Goal: Feedback & Contribution: Leave review/rating

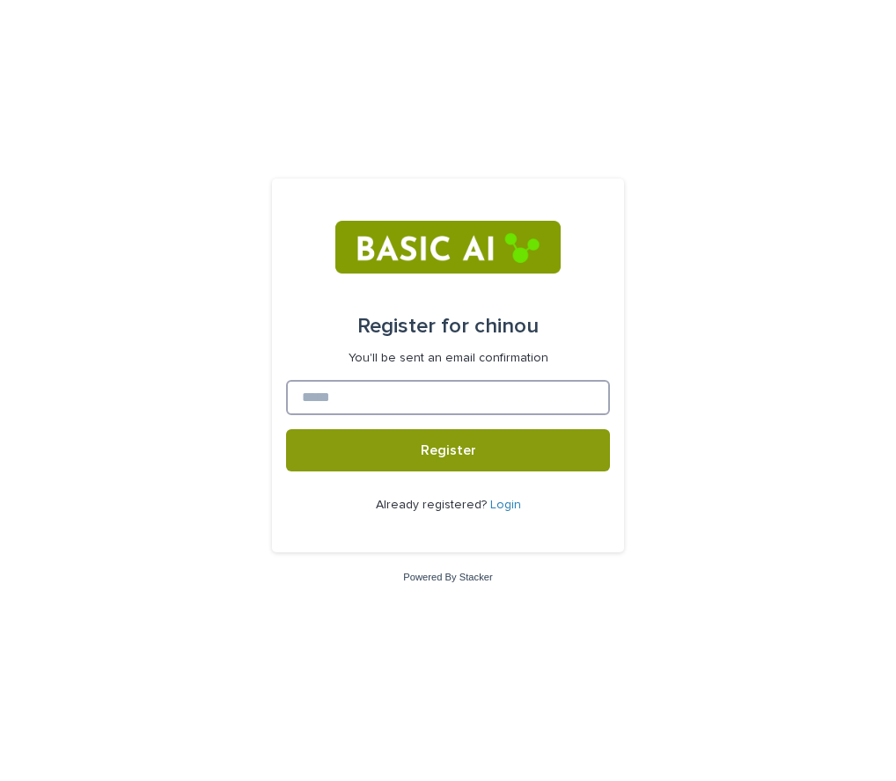
click at [529, 385] on input at bounding box center [448, 397] width 324 height 35
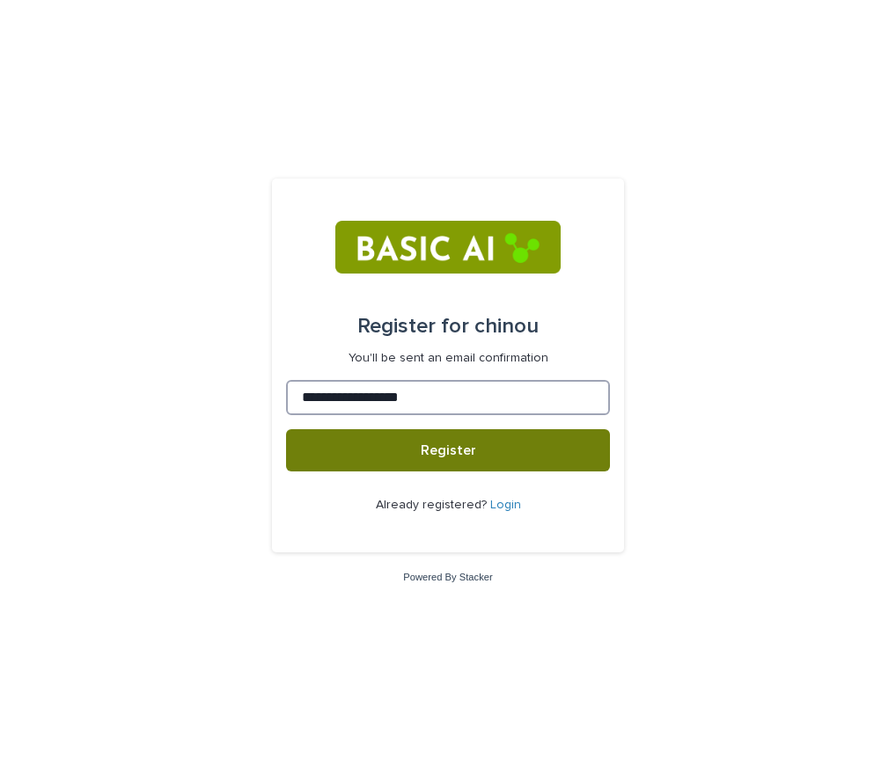
type input "**********"
click at [513, 446] on button "Register" at bounding box center [448, 450] width 324 height 42
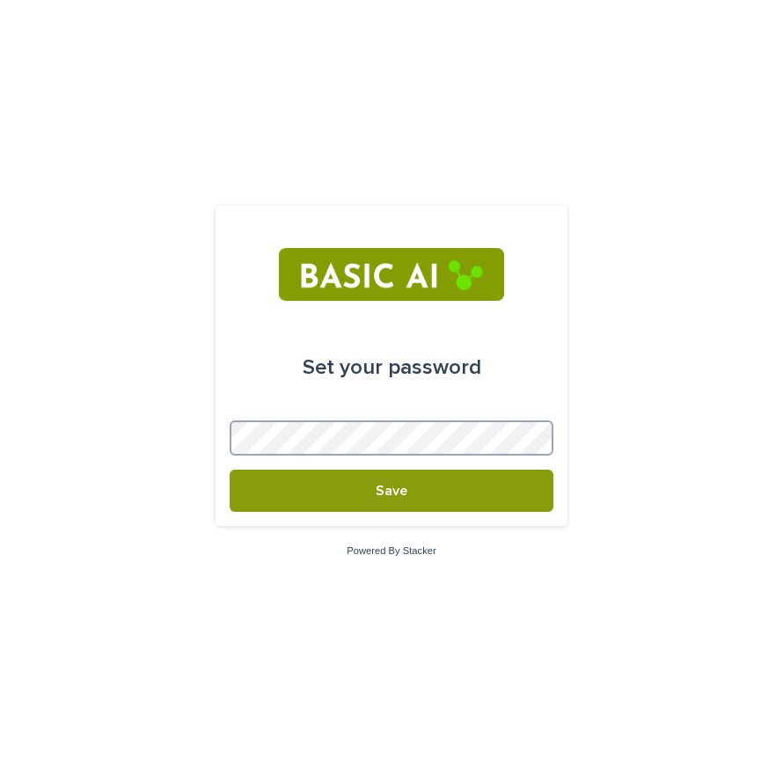
click at [230, 470] on button "Save" at bounding box center [392, 491] width 324 height 42
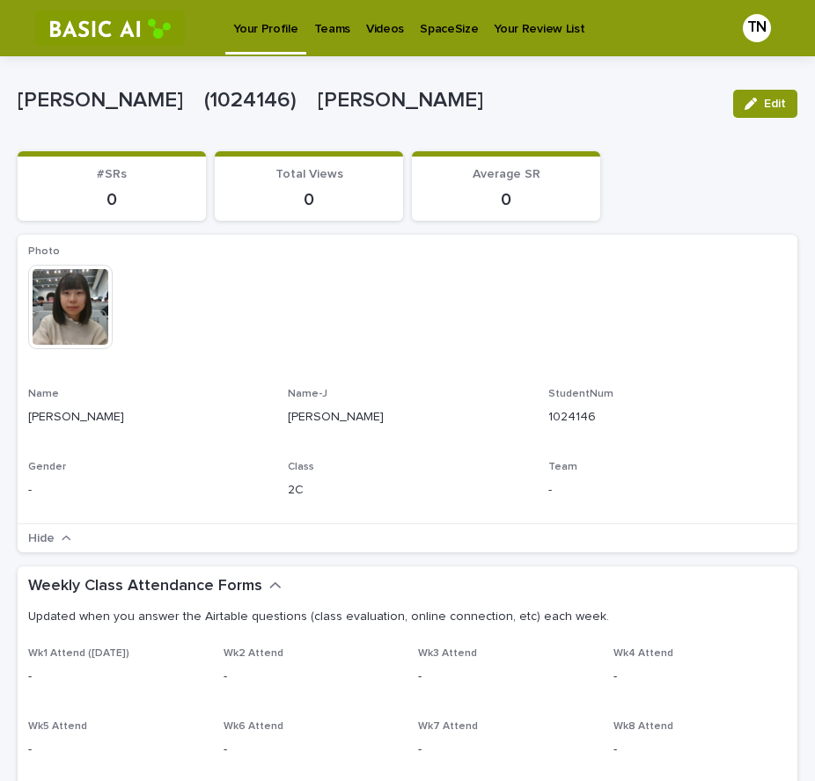
click at [388, 24] on p "Videos" at bounding box center [385, 18] width 38 height 37
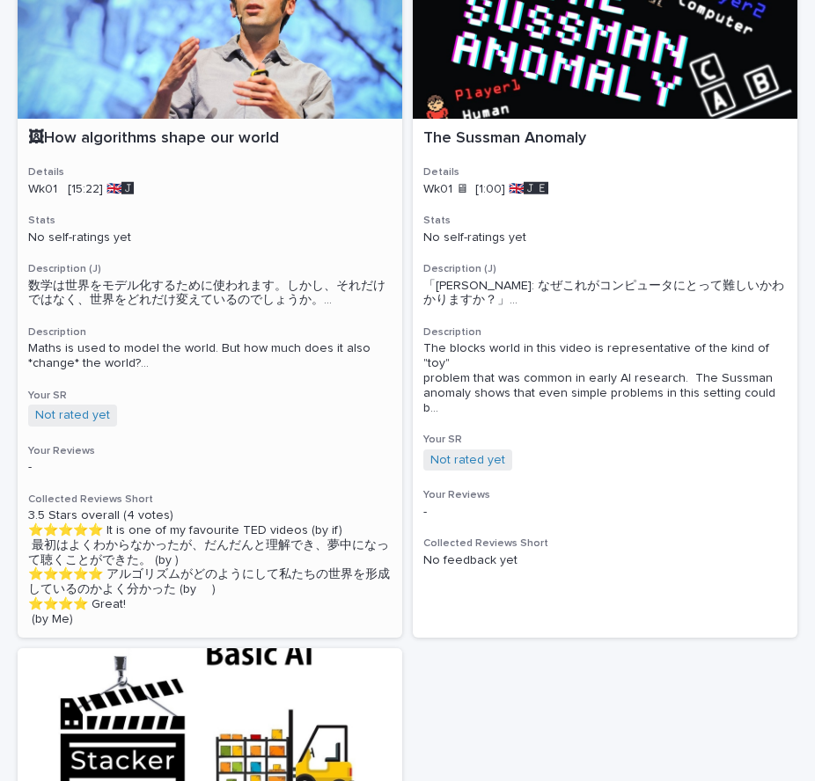
scroll to position [202, 0]
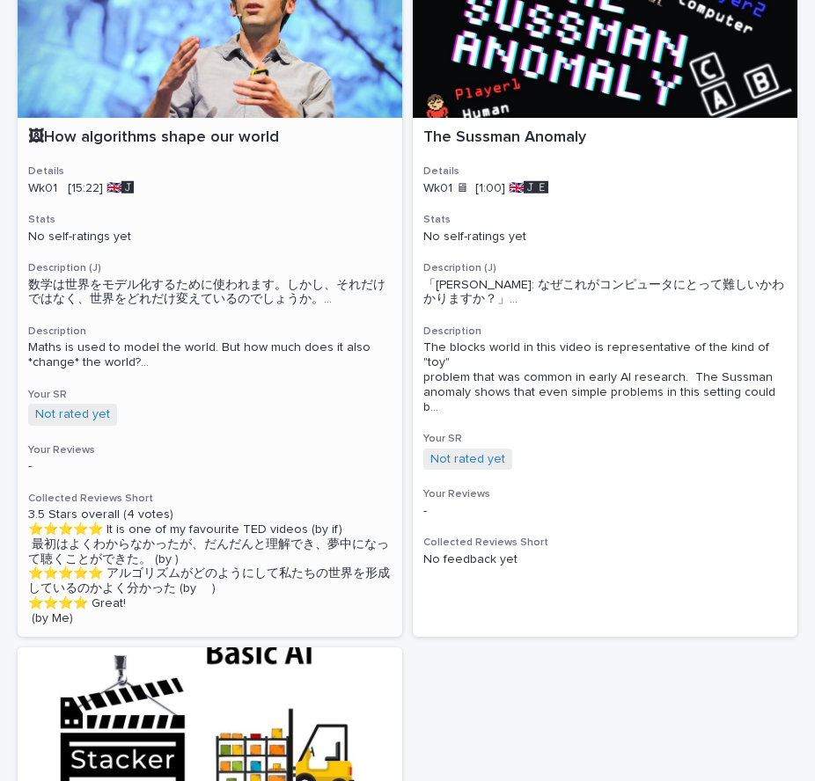
click at [246, 66] on div at bounding box center [210, 48] width 385 height 139
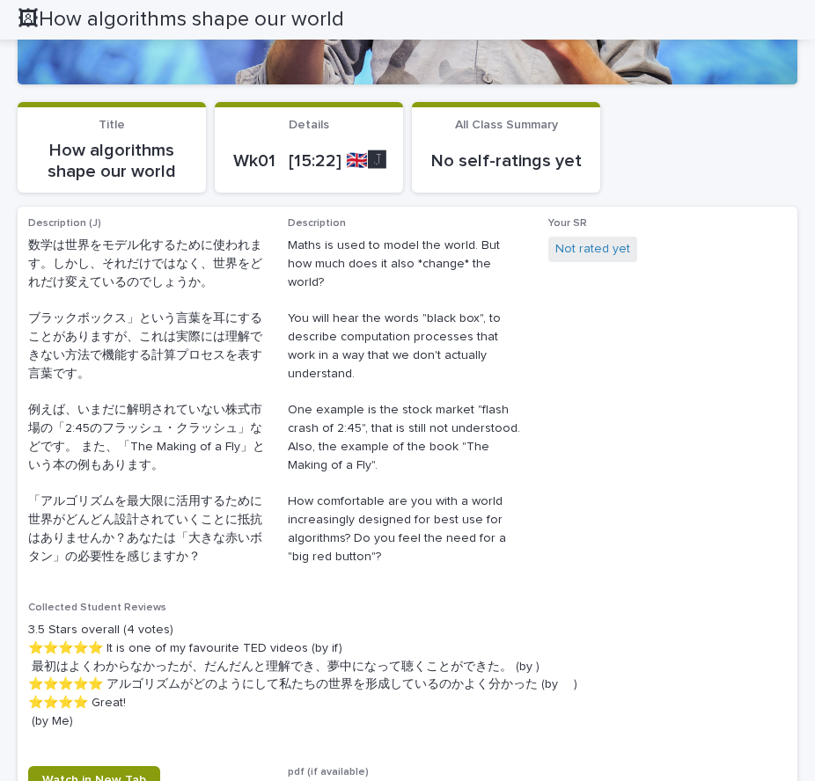
scroll to position [97, 0]
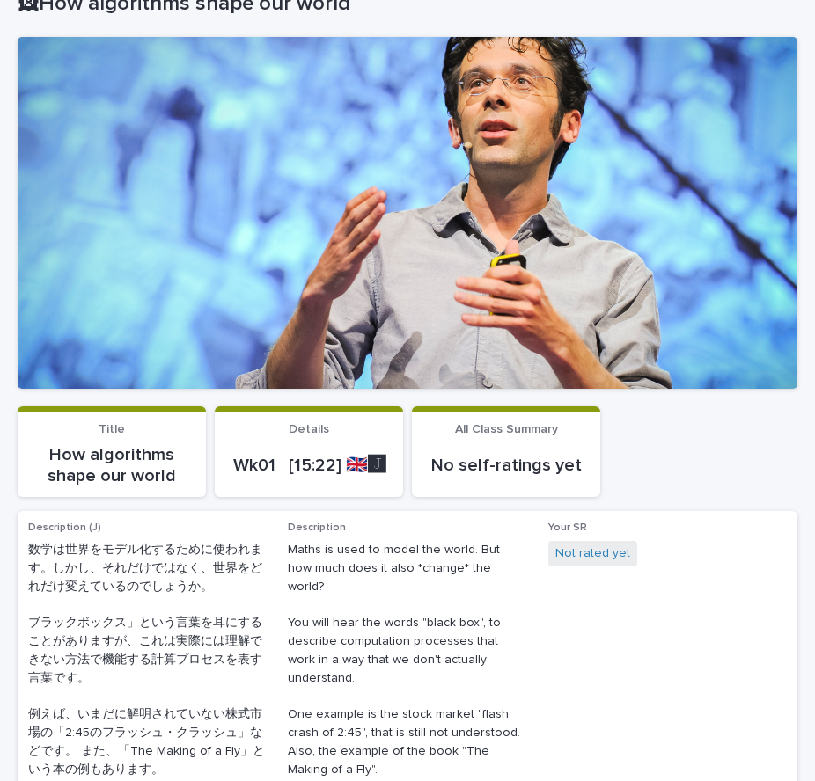
click at [367, 146] on div at bounding box center [408, 213] width 780 height 352
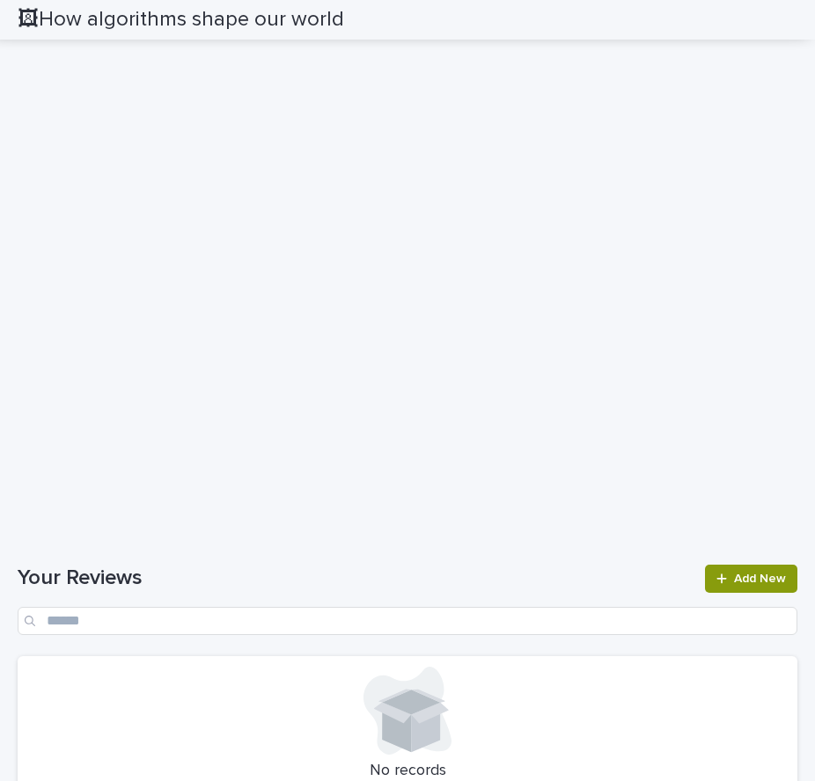
scroll to position [1236, 0]
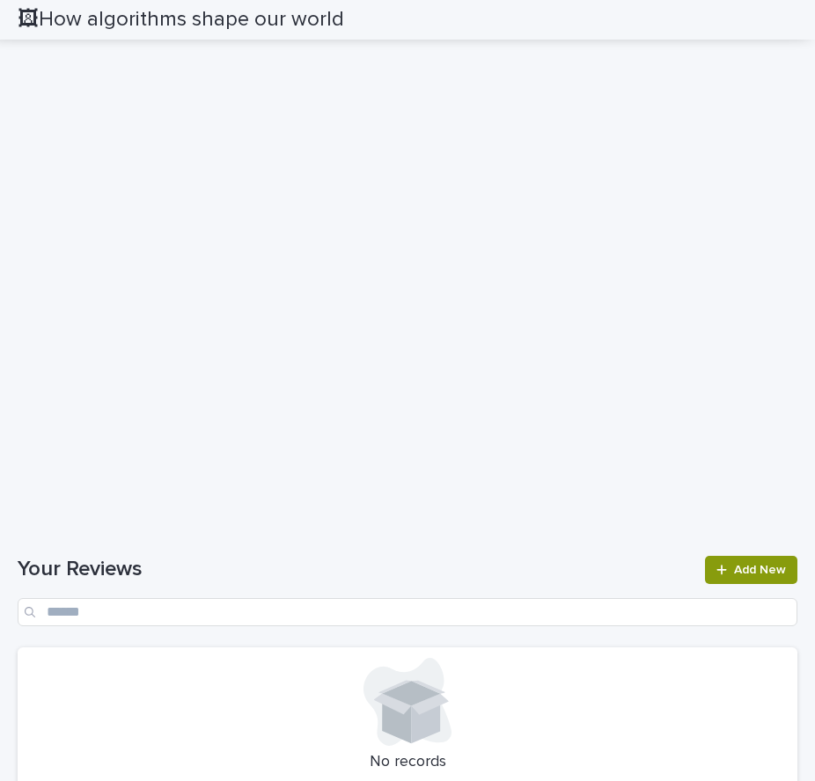
click at [518, 540] on div "Loading... Saving… Your Reviews Add New No records" at bounding box center [408, 680] width 780 height 319
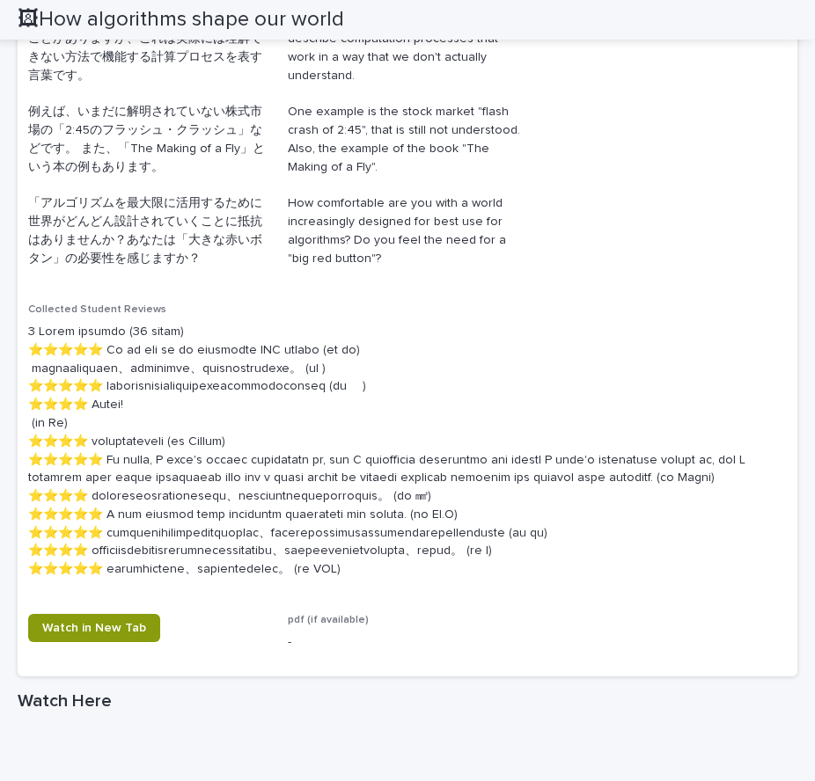
scroll to position [710, 0]
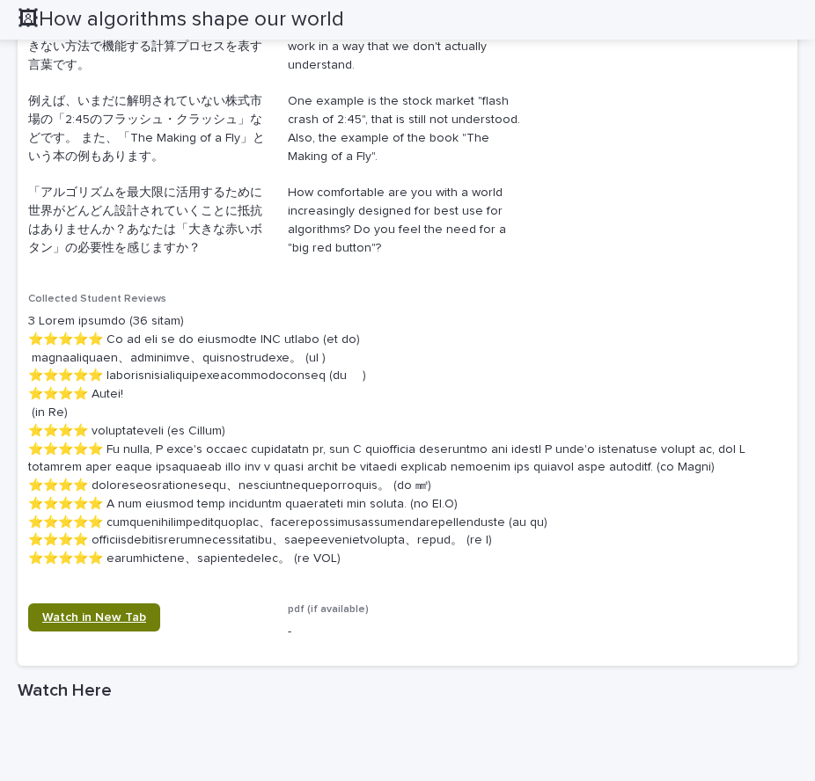
click at [110, 624] on span "Watch in New Tab" at bounding box center [94, 618] width 104 height 12
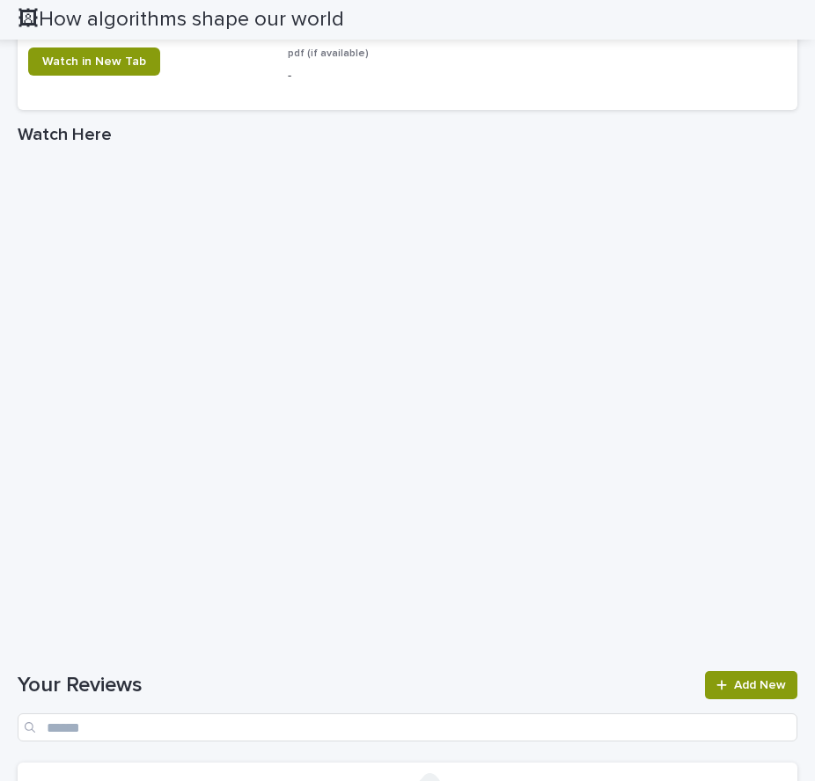
scroll to position [1268, 0]
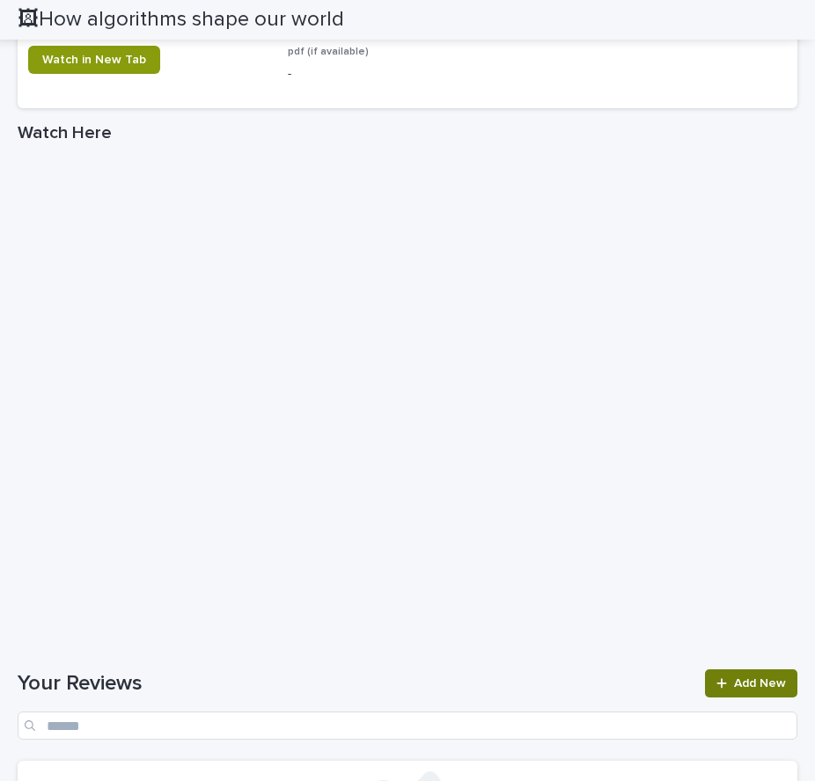
click at [723, 698] on link "Add New" at bounding box center [751, 684] width 92 height 28
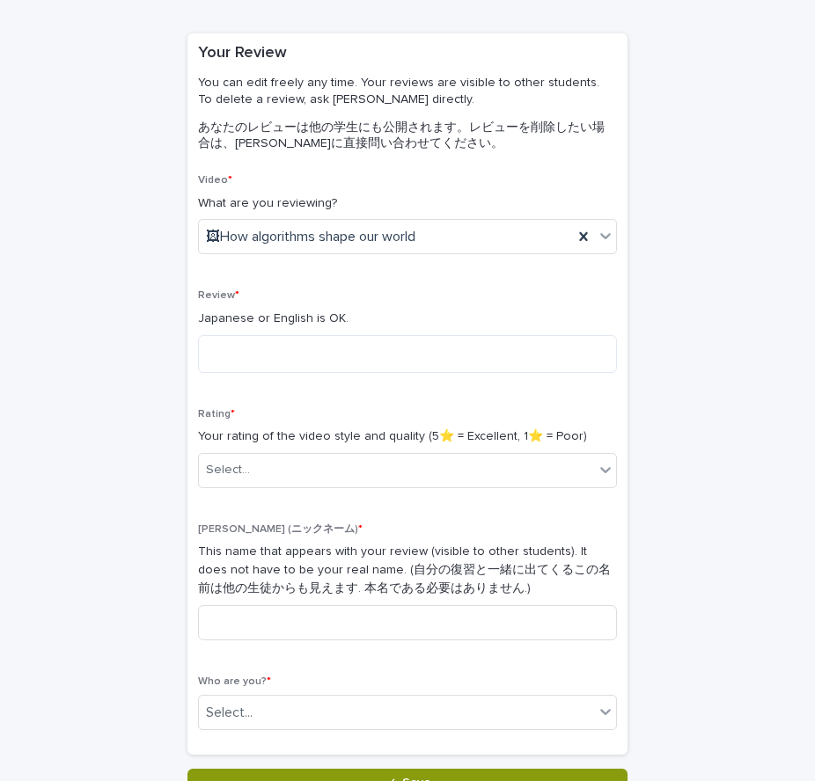
scroll to position [121, 0]
click at [469, 375] on div "Review * Japanese or English is OK." at bounding box center [407, 338] width 419 height 97
click at [430, 448] on div "Rating * Your rating of the video style and quality (5⭐️ = Excellent, 1⭐️ = Poo…" at bounding box center [407, 456] width 419 height 94
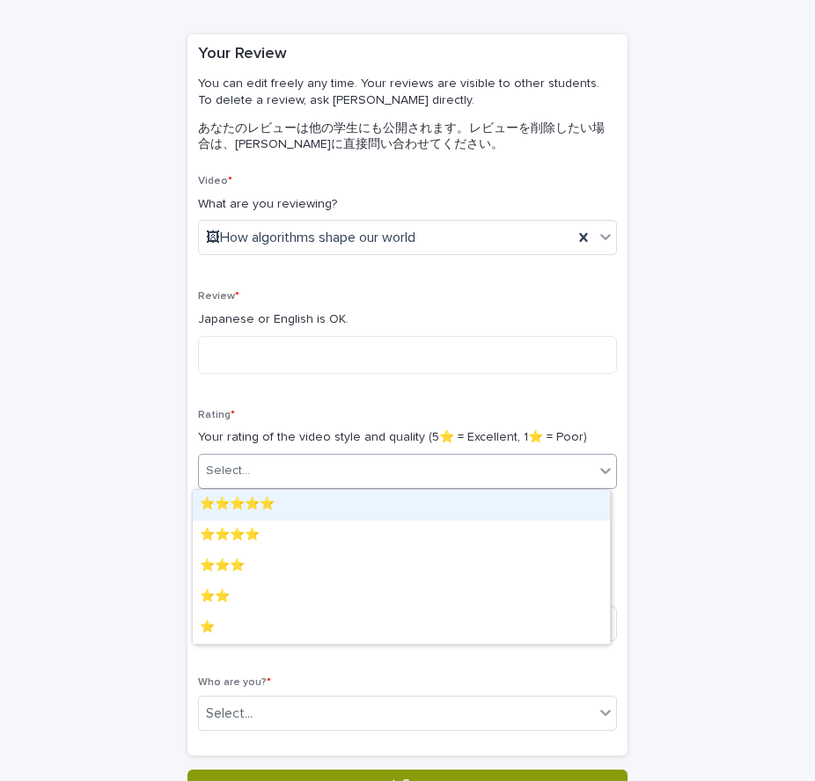
click at [412, 486] on div "Select..." at bounding box center [396, 471] width 395 height 29
click at [371, 500] on div "⭐️⭐️⭐️⭐️⭐️" at bounding box center [401, 505] width 417 height 31
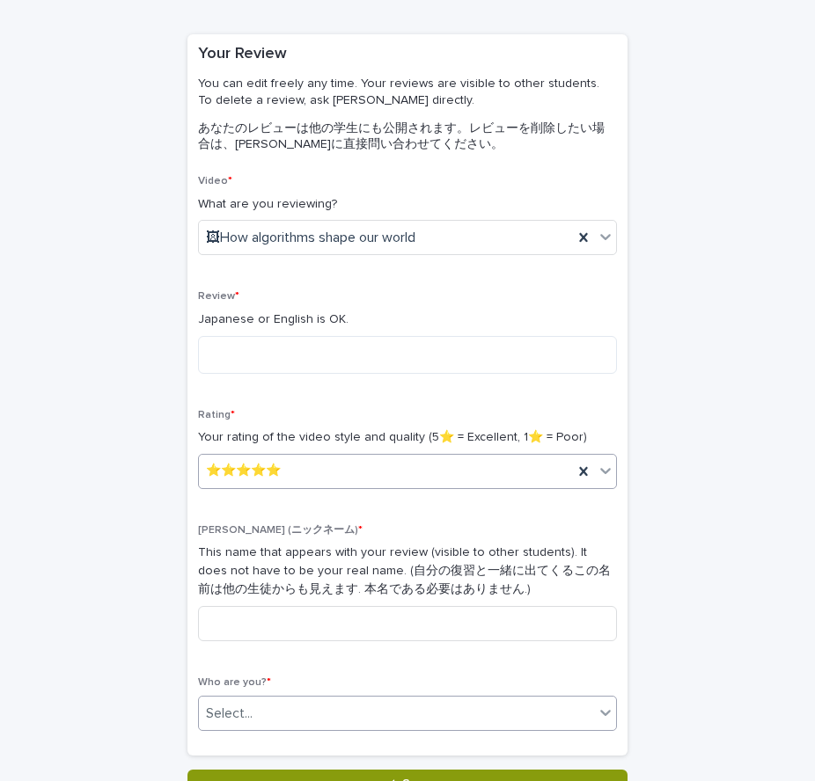
click at [345, 715] on div "Select..." at bounding box center [396, 714] width 395 height 29
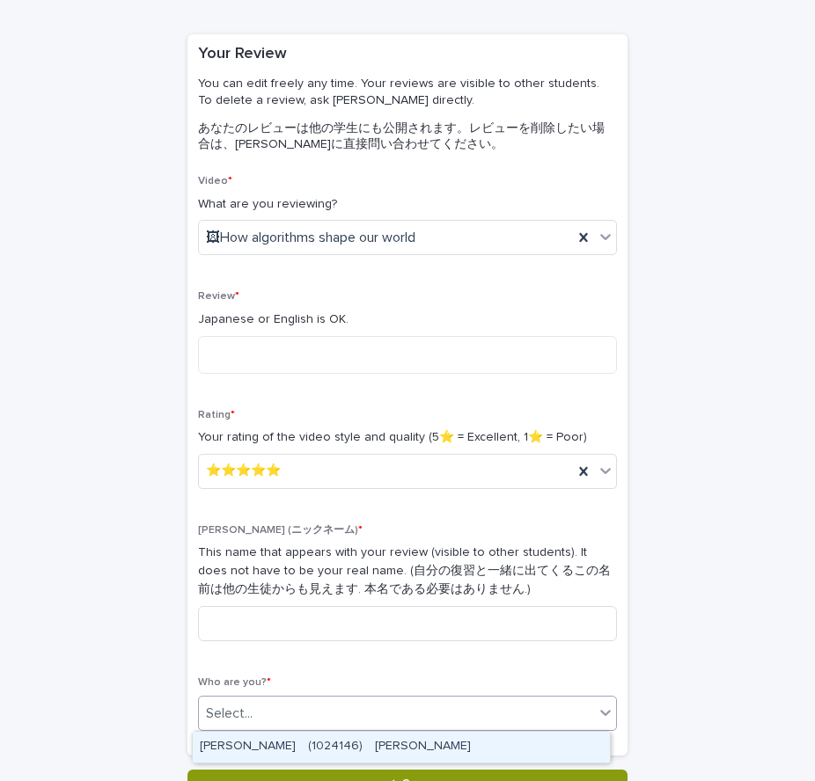
click at [362, 744] on div "[PERSON_NAME]　(1024146)　[PERSON_NAME]" at bounding box center [401, 747] width 417 height 31
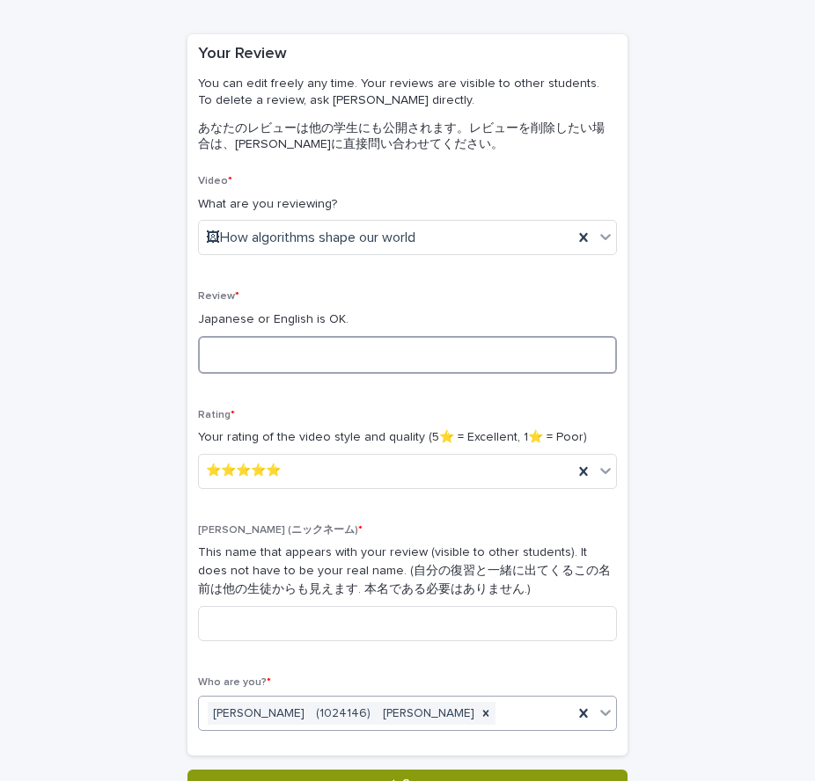
click at [297, 360] on textarea at bounding box center [407, 355] width 419 height 38
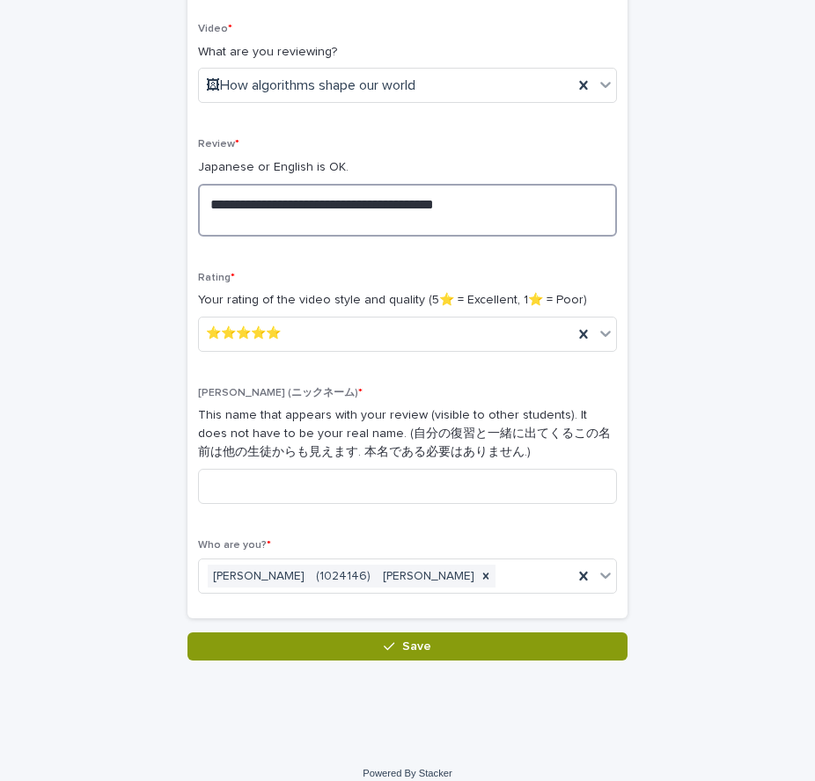
scroll to position [291, 0]
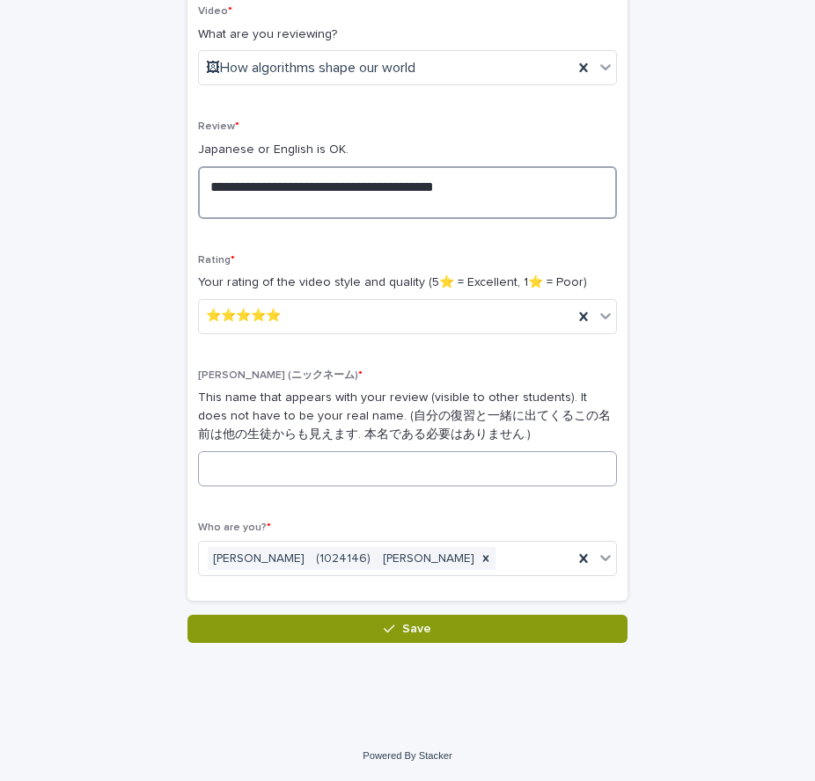
type textarea "**********"
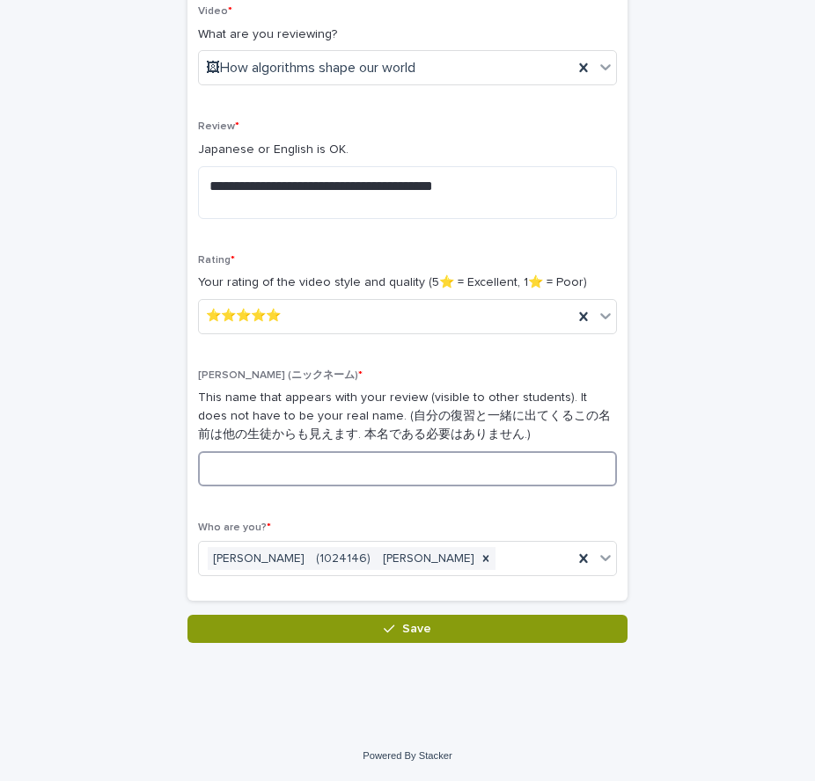
click at [464, 475] on input at bounding box center [407, 468] width 419 height 35
type input "*"
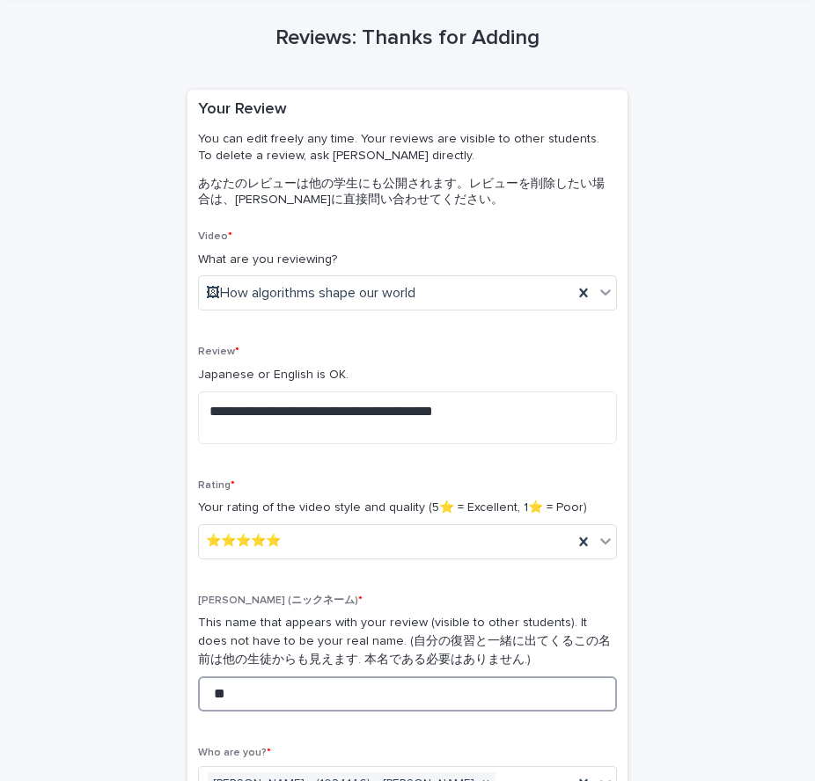
scroll to position [0, 0]
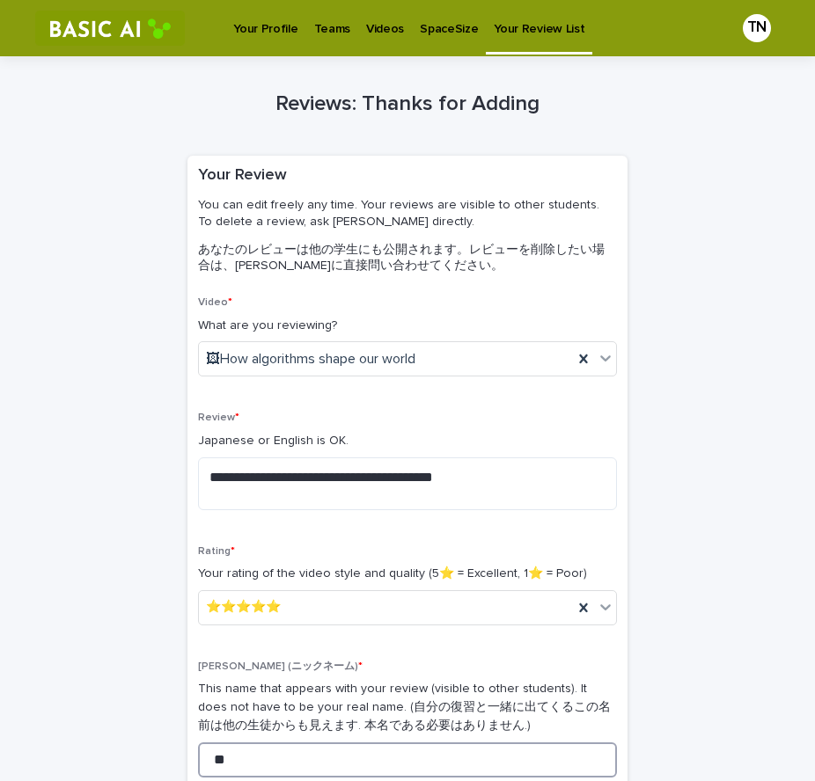
type input "**"
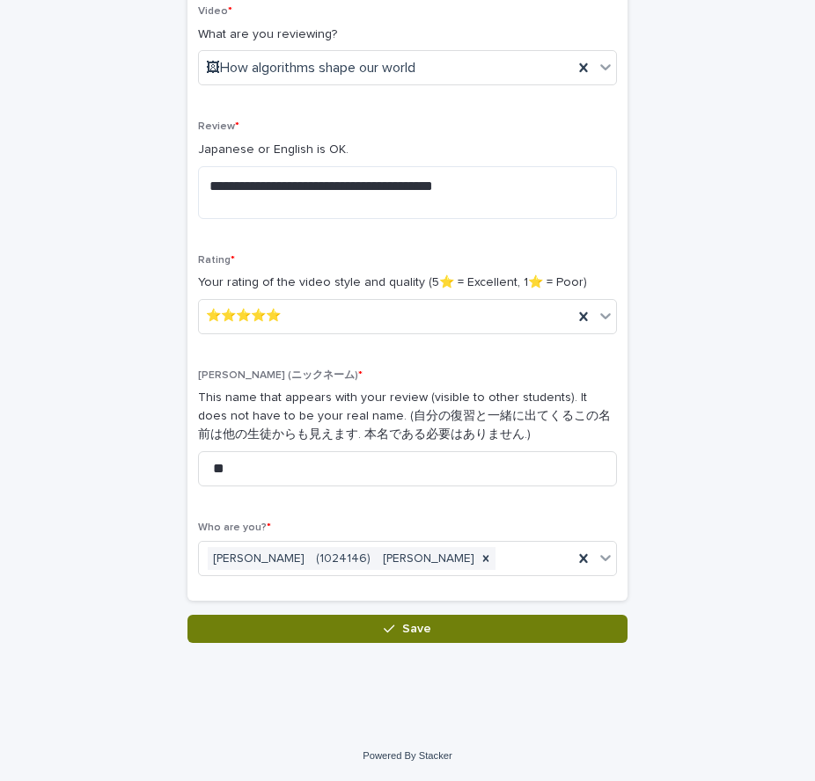
click at [491, 622] on button "Save" at bounding box center [407, 629] width 440 height 28
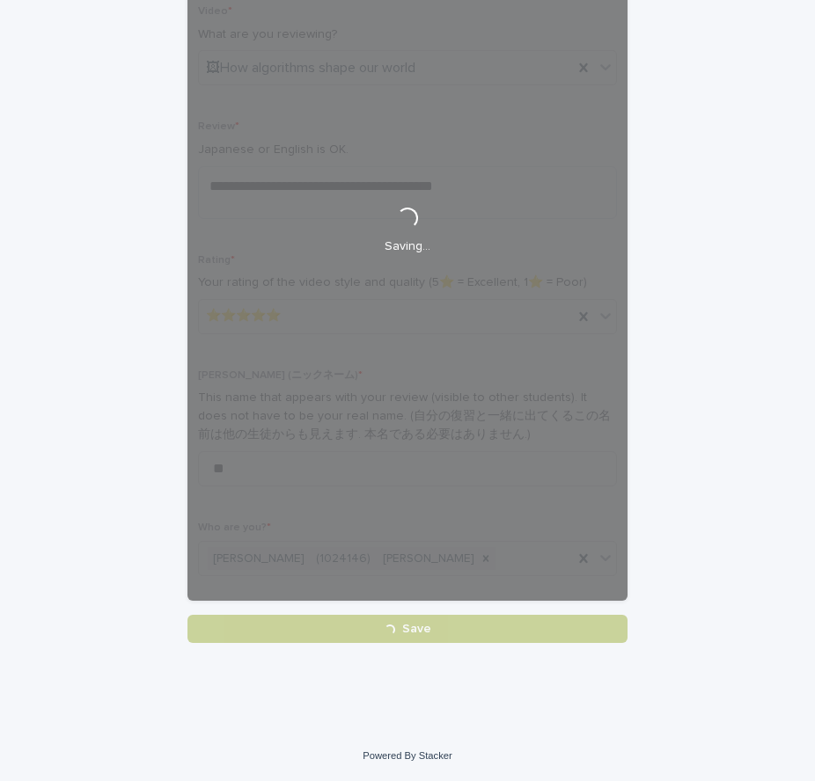
scroll to position [0, 0]
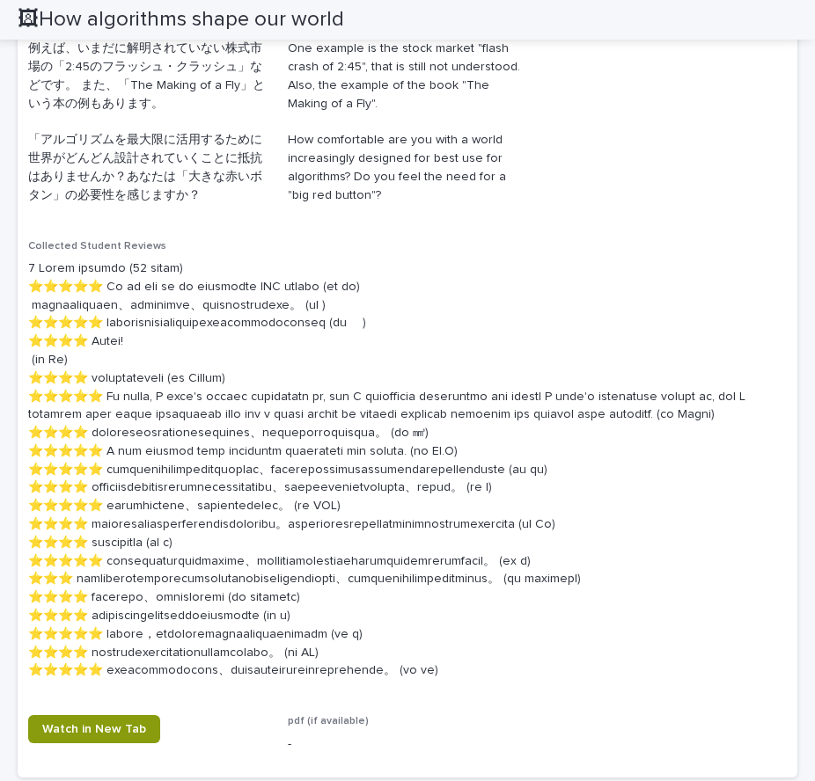
scroll to position [1010, 0]
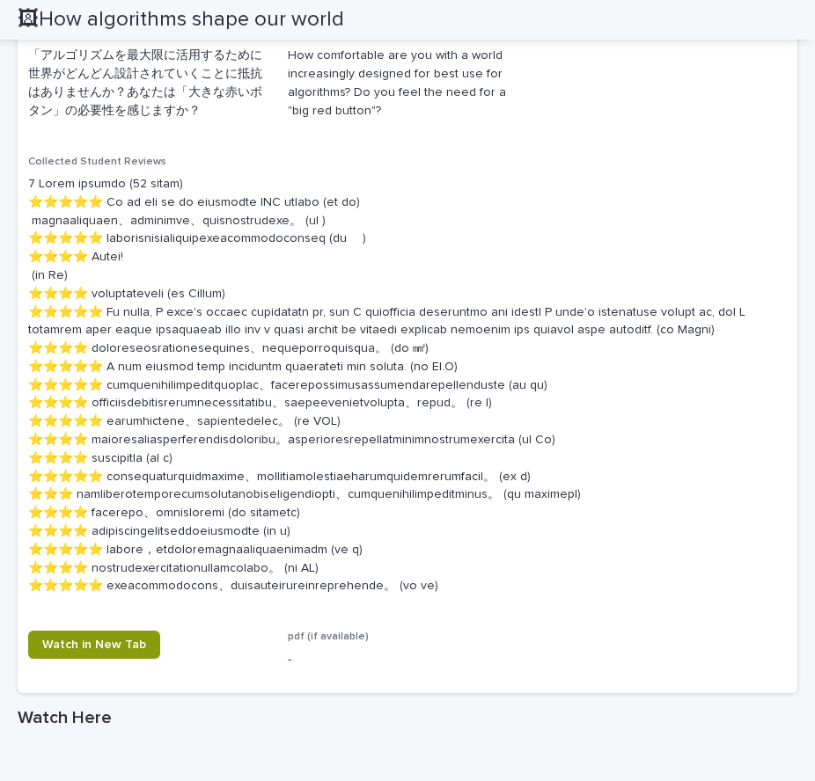
click at [417, 169] on div "Collected Student Reviews" at bounding box center [407, 383] width 759 height 455
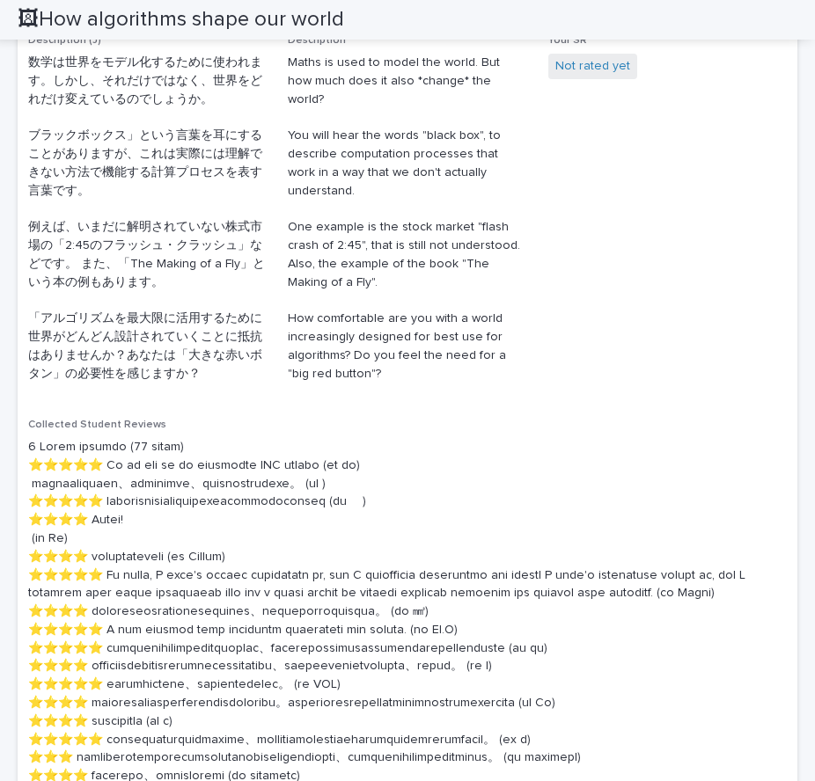
scroll to position [0, 0]
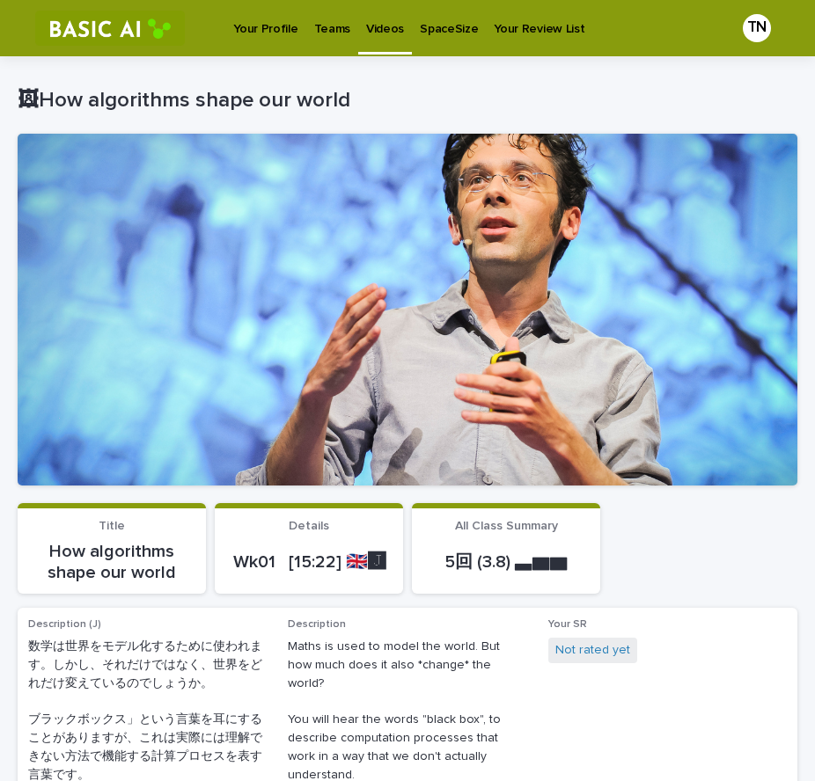
click at [378, 38] on link "Videos" at bounding box center [385, 26] width 54 height 52
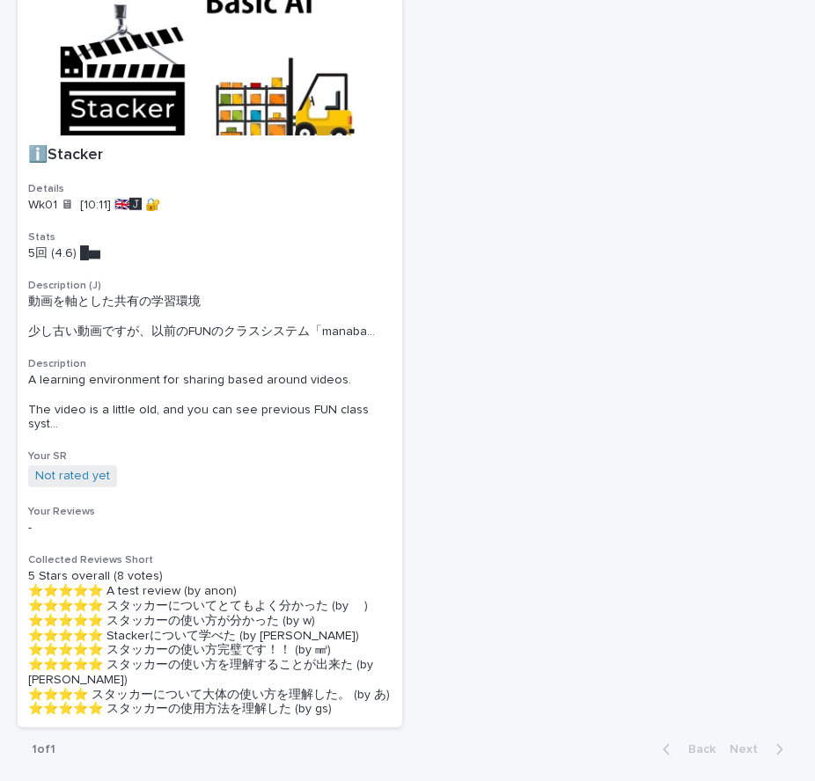
scroll to position [1026, 0]
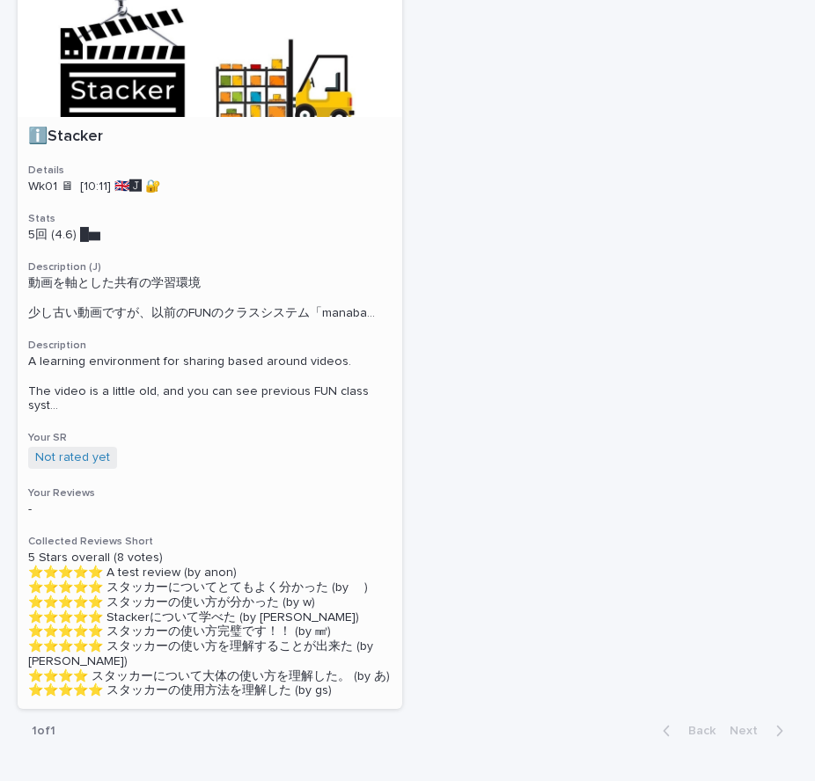
click at [216, 85] on div at bounding box center [210, 47] width 385 height 139
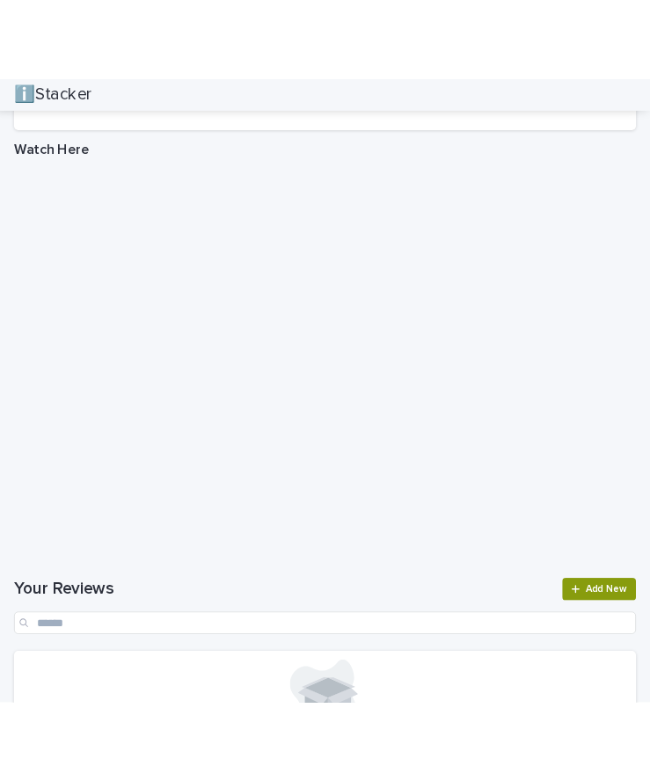
scroll to position [1330, 0]
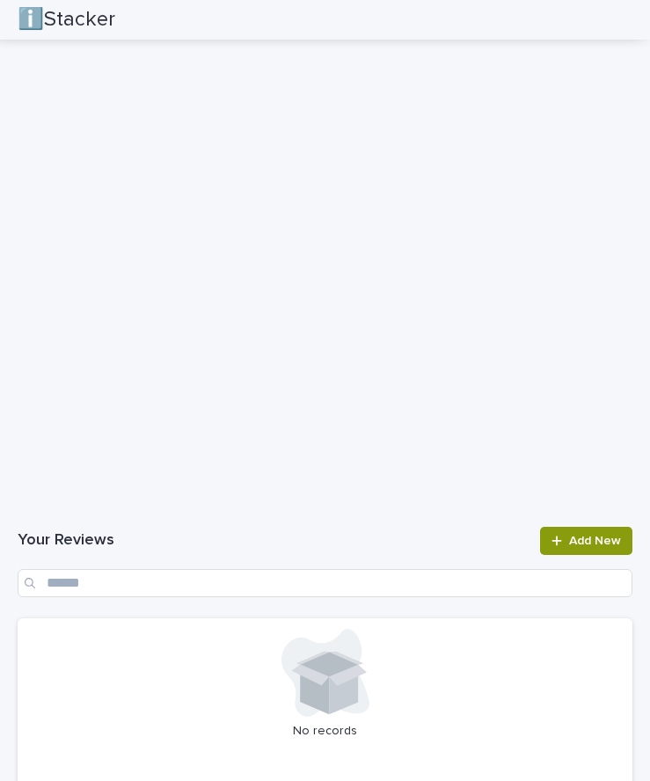
scroll to position [1859, 0]
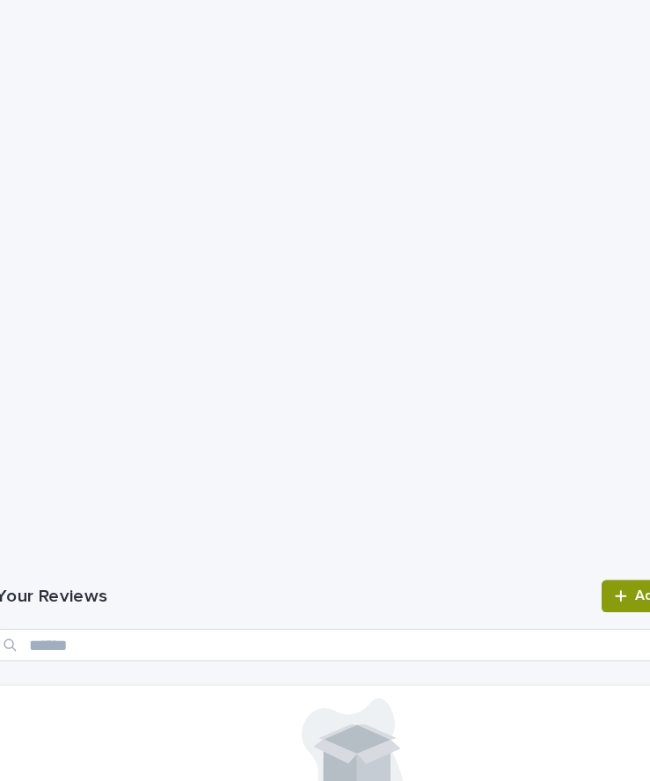
click at [369, 580] on h1 "Your Reviews" at bounding box center [274, 571] width 512 height 21
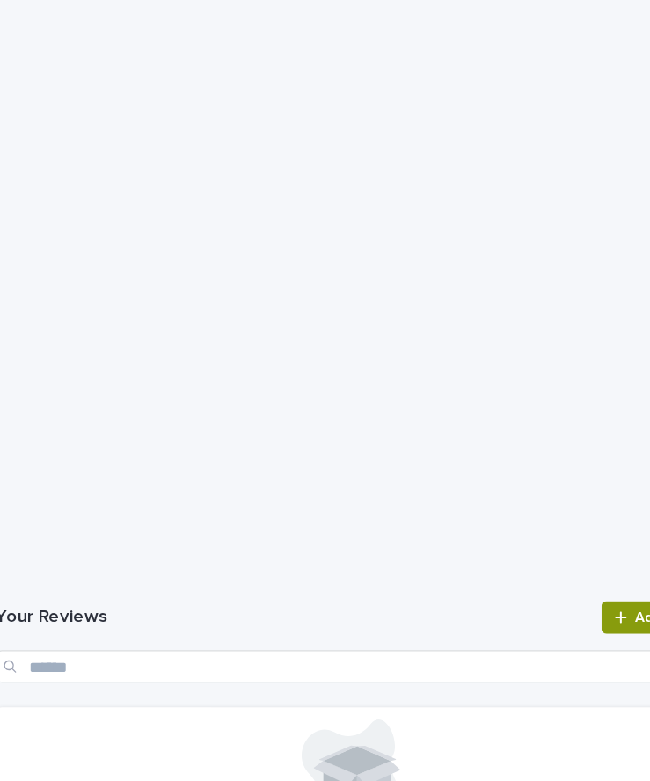
click at [369, 580] on h1 "Your Reviews" at bounding box center [274, 588] width 512 height 21
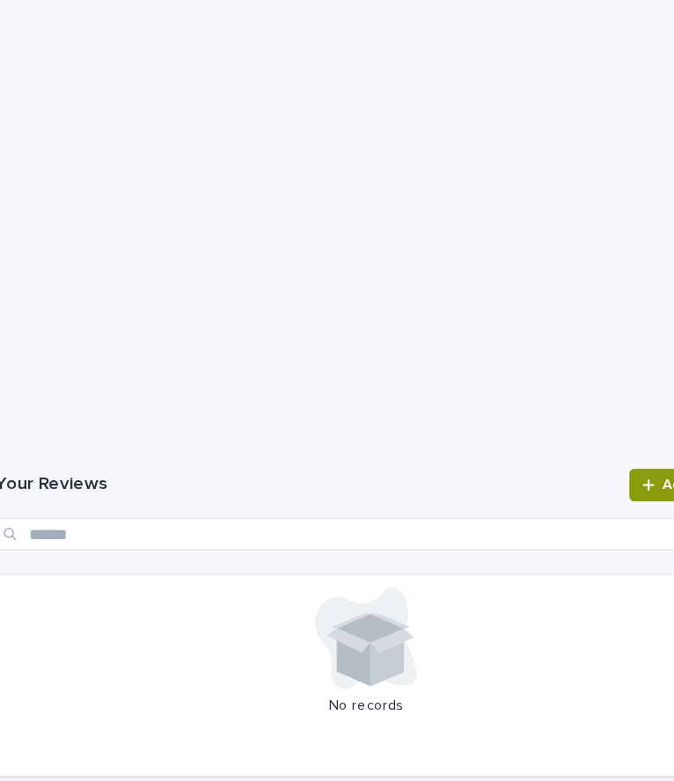
scroll to position [2501, 0]
click at [574, 502] on link "Add New" at bounding box center [610, 495] width 92 height 28
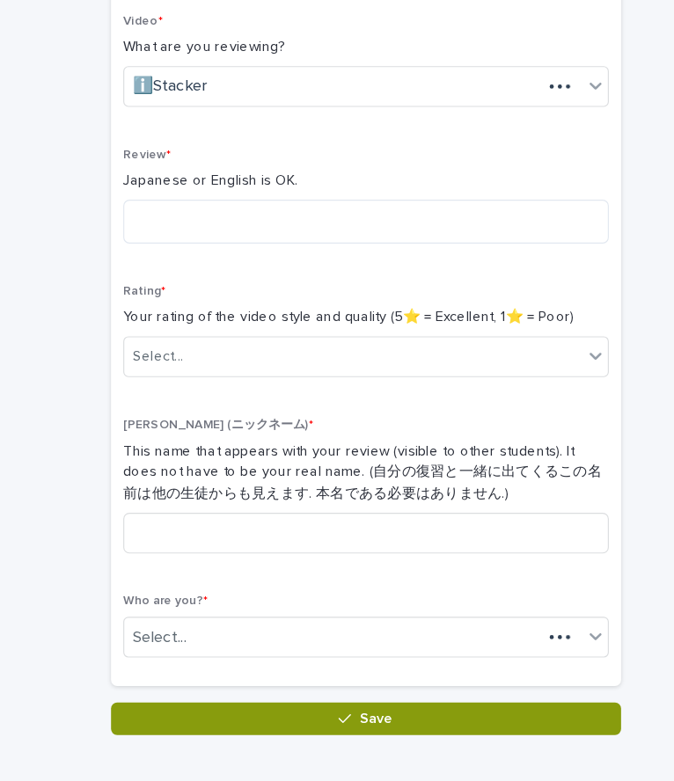
scroll to position [272, 0]
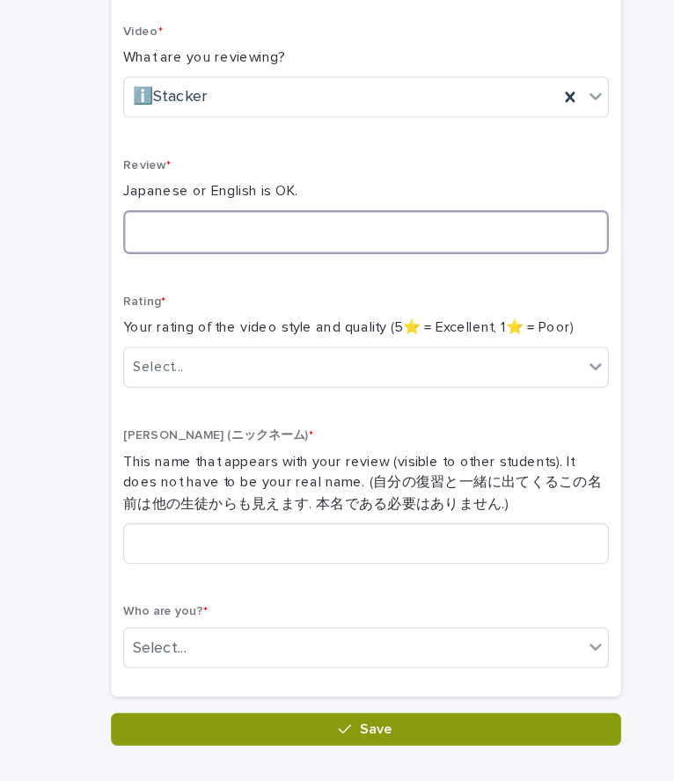
click at [253, 209] on textarea at bounding box center [337, 200] width 419 height 38
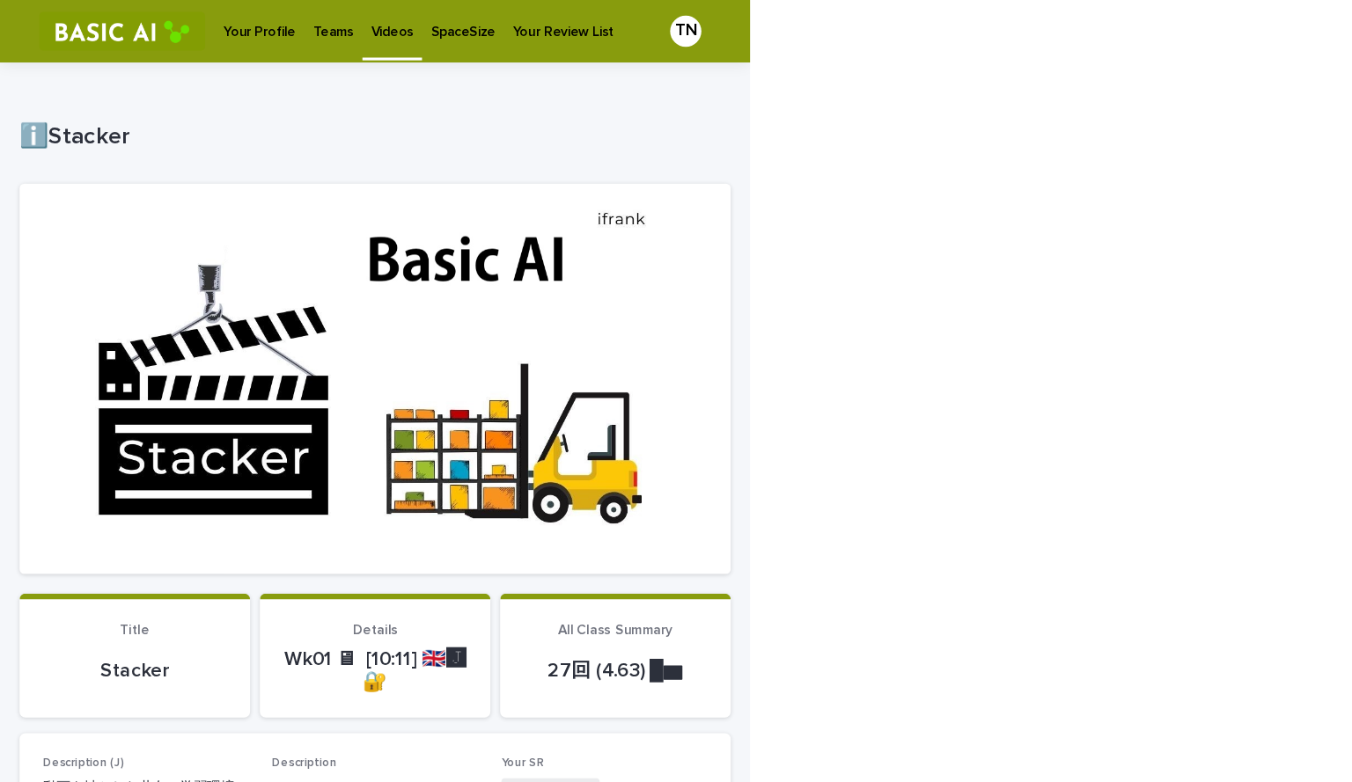
click at [218, 26] on p "Your Profile" at bounding box center [234, 18] width 64 height 37
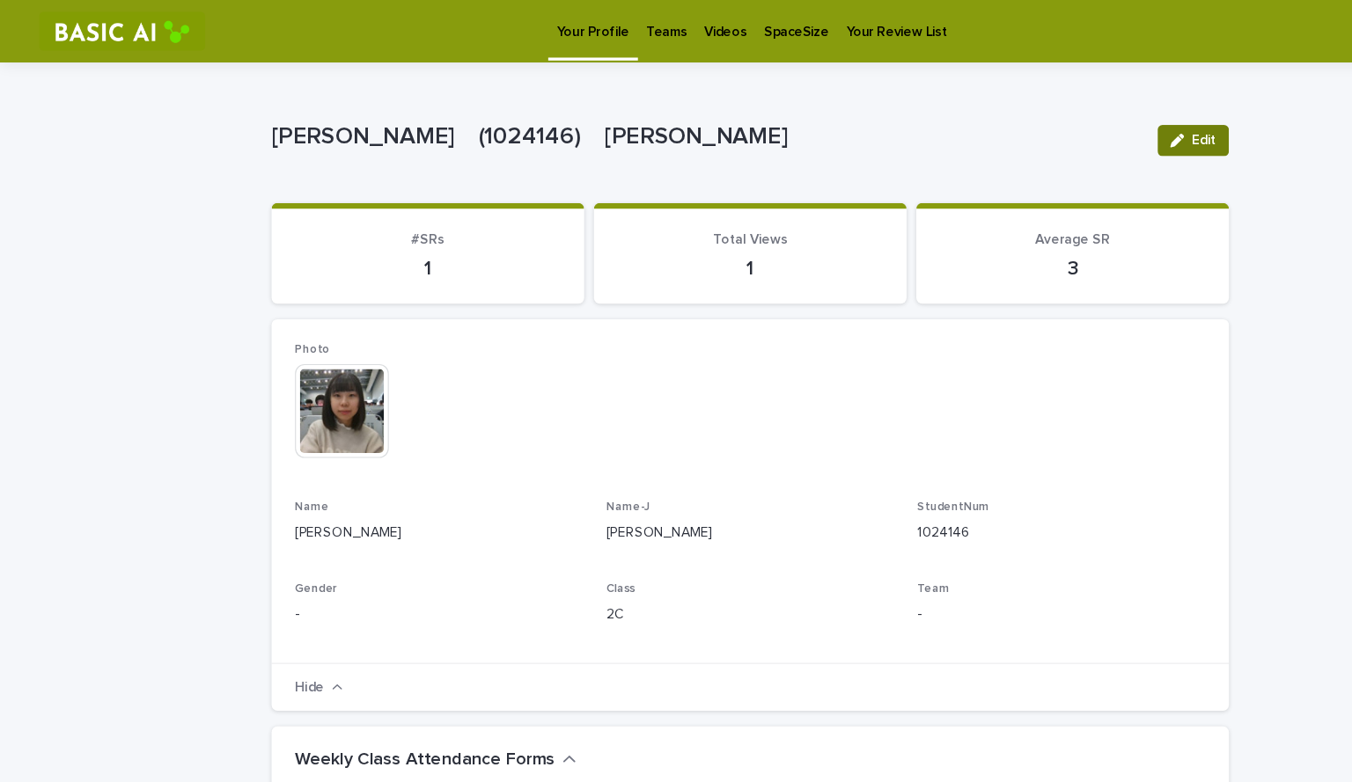
click at [782, 136] on button "Edit" at bounding box center [1075, 127] width 64 height 28
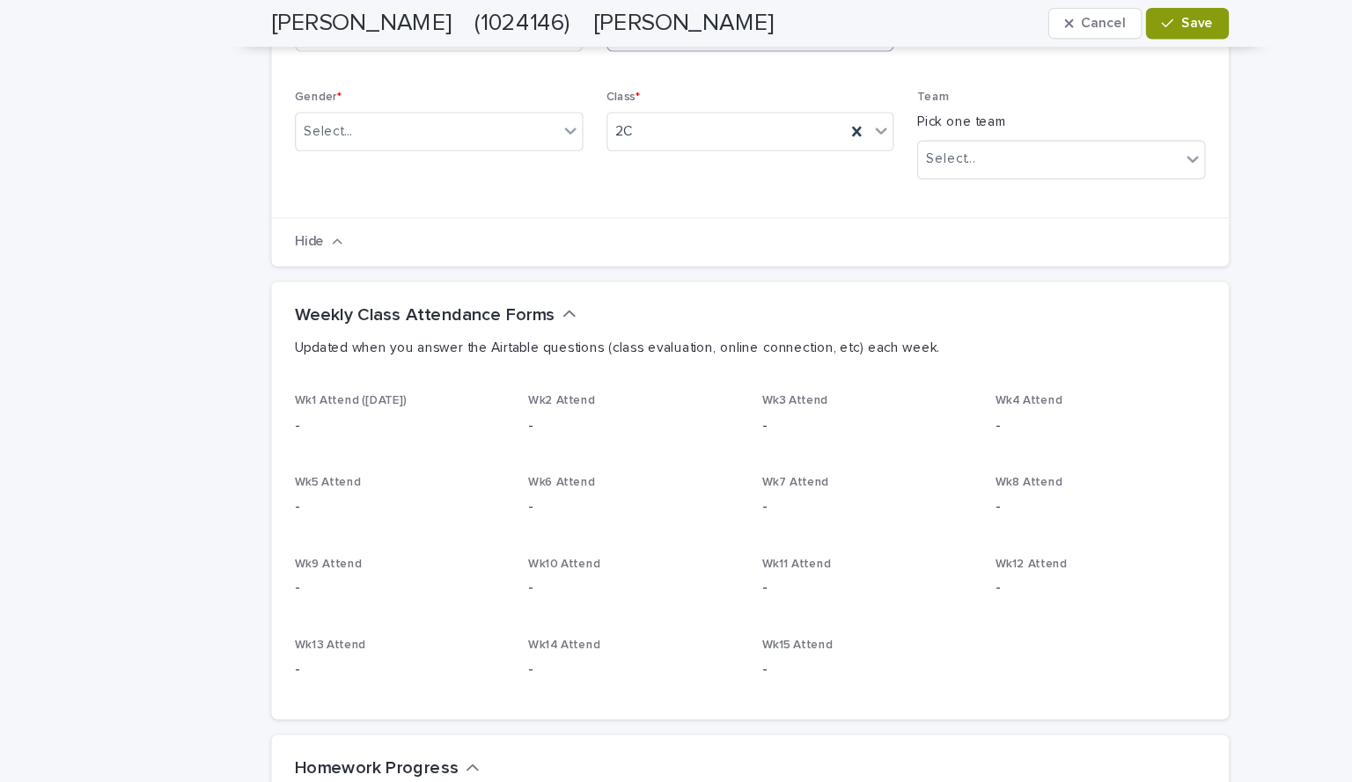
scroll to position [467, 0]
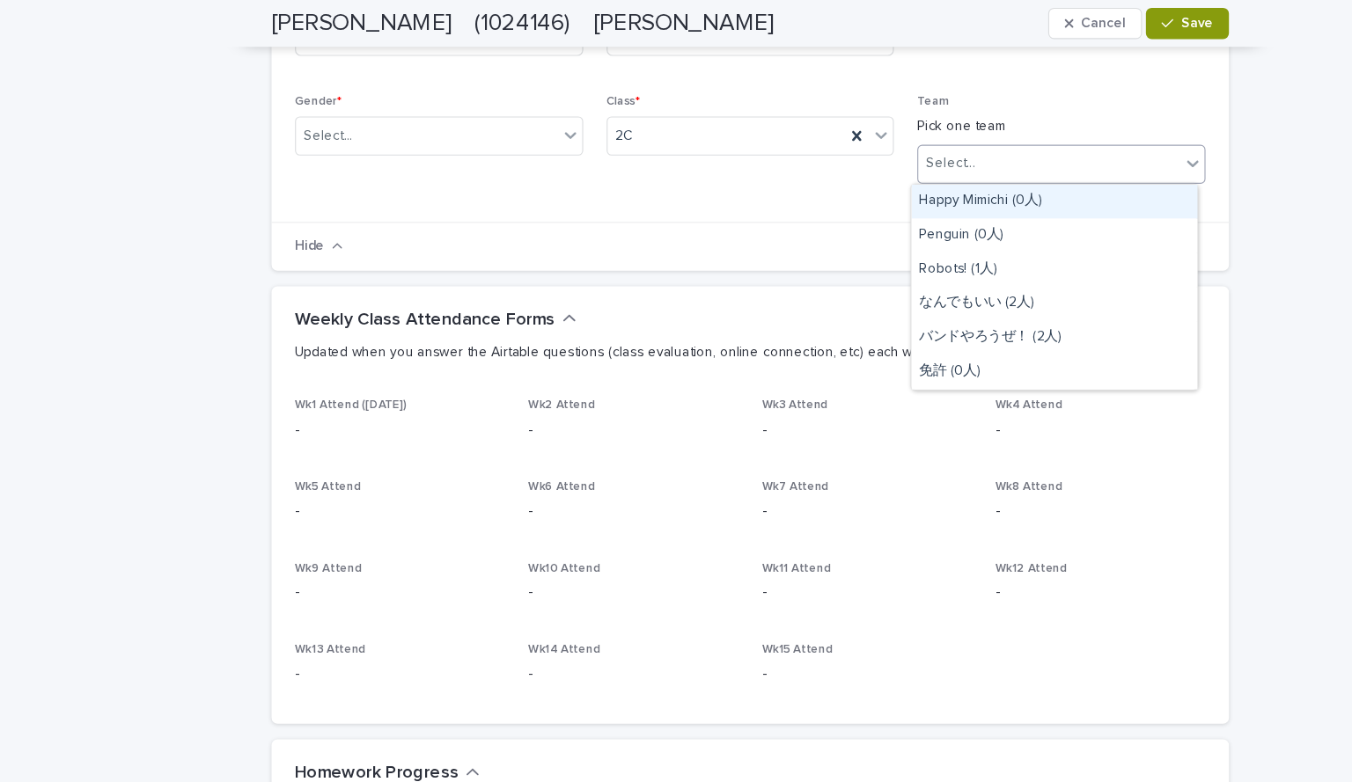
click at [782, 150] on div "Select..." at bounding box center [945, 147] width 236 height 29
click at [782, 206] on div "Penguin (0人)" at bounding box center [950, 212] width 258 height 31
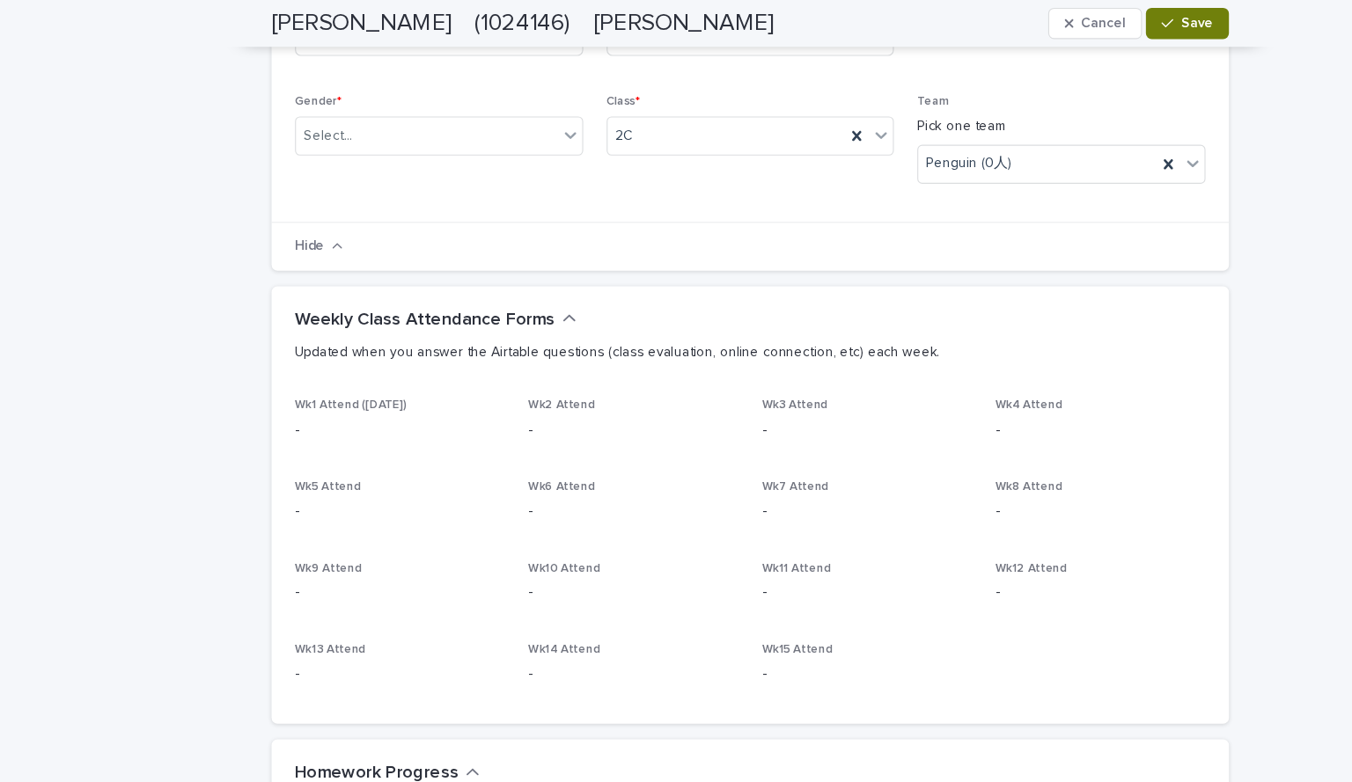
click at [782, 20] on button "Save" at bounding box center [1069, 21] width 75 height 28
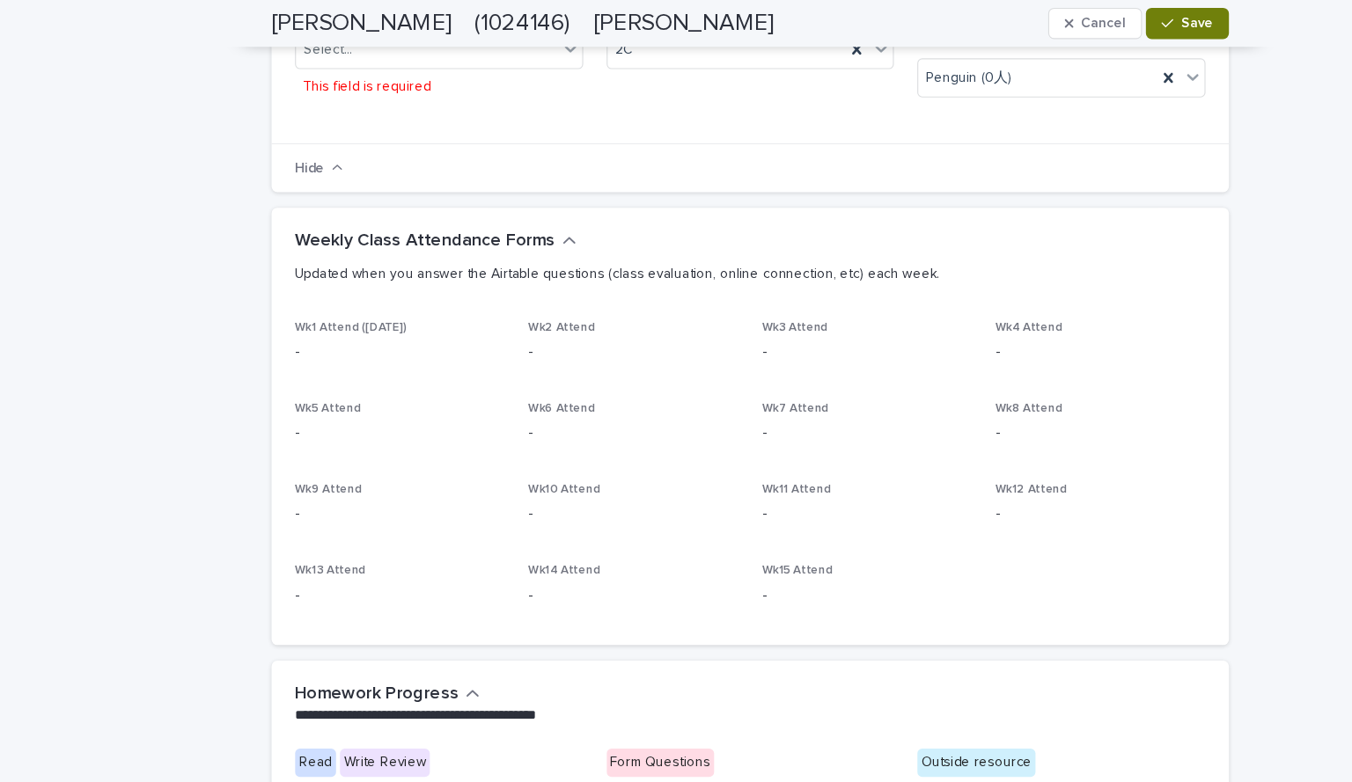
scroll to position [560, 0]
click at [782, 20] on div "button" at bounding box center [1055, 21] width 18 height 12
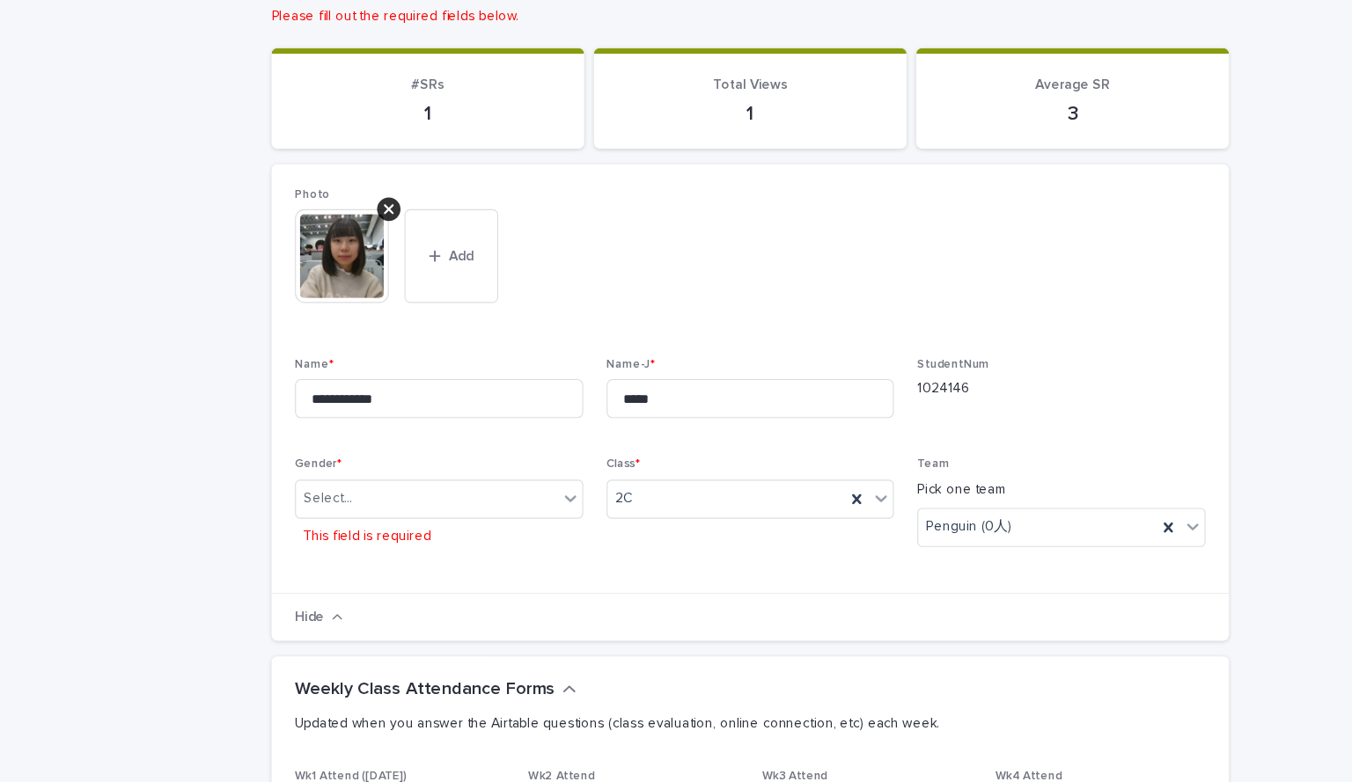
scroll to position [155, 0]
click at [422, 446] on div "Select..." at bounding box center [385, 449] width 236 height 29
click at [326, 518] on div "F" at bounding box center [389, 514] width 258 height 31
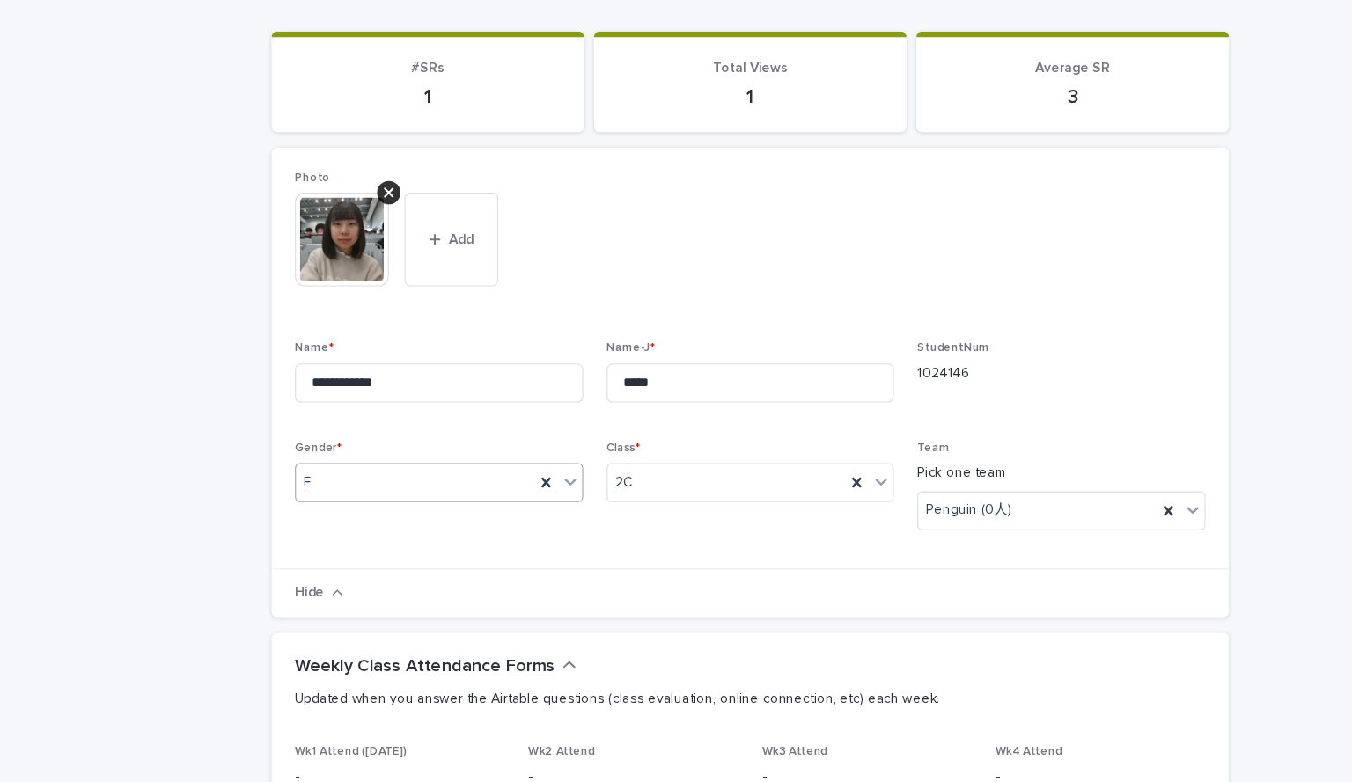
scroll to position [0, 0]
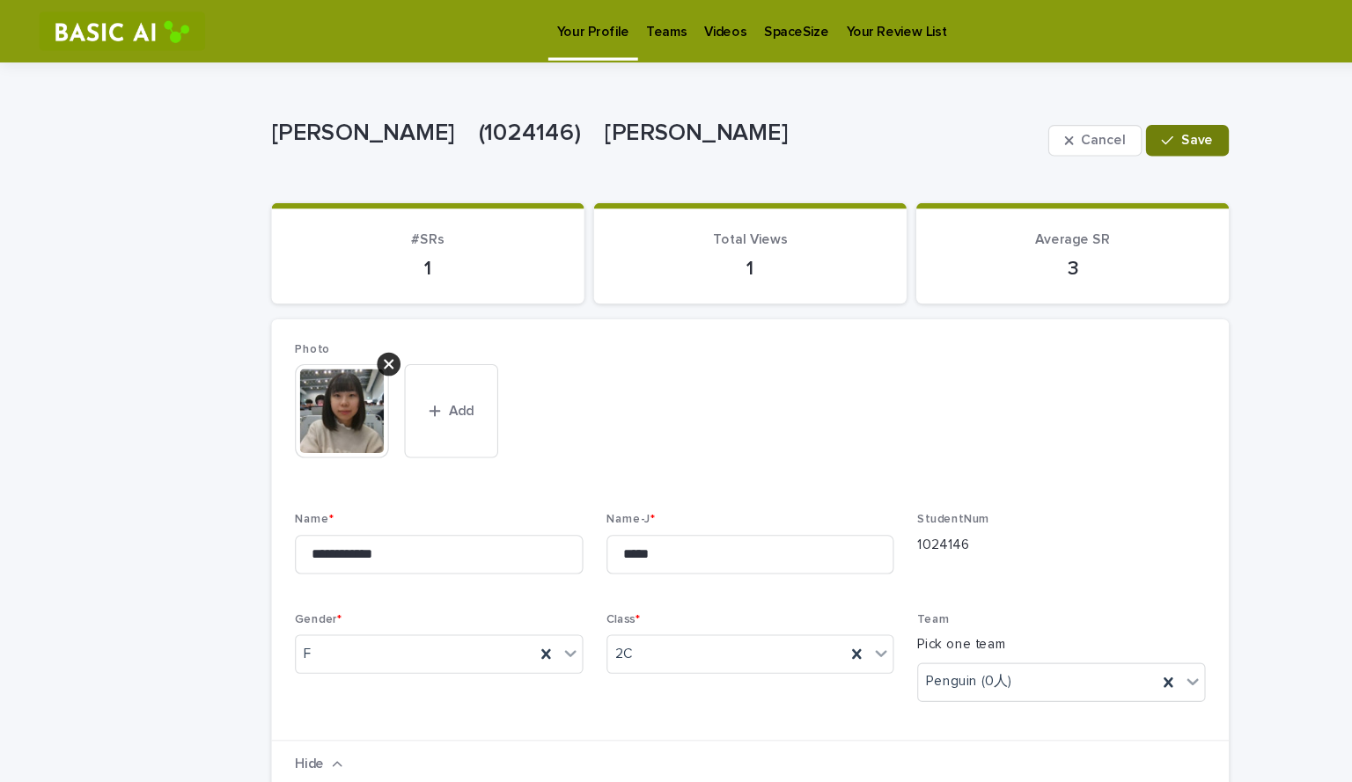
click at [782, 113] on button "Save" at bounding box center [1069, 127] width 75 height 28
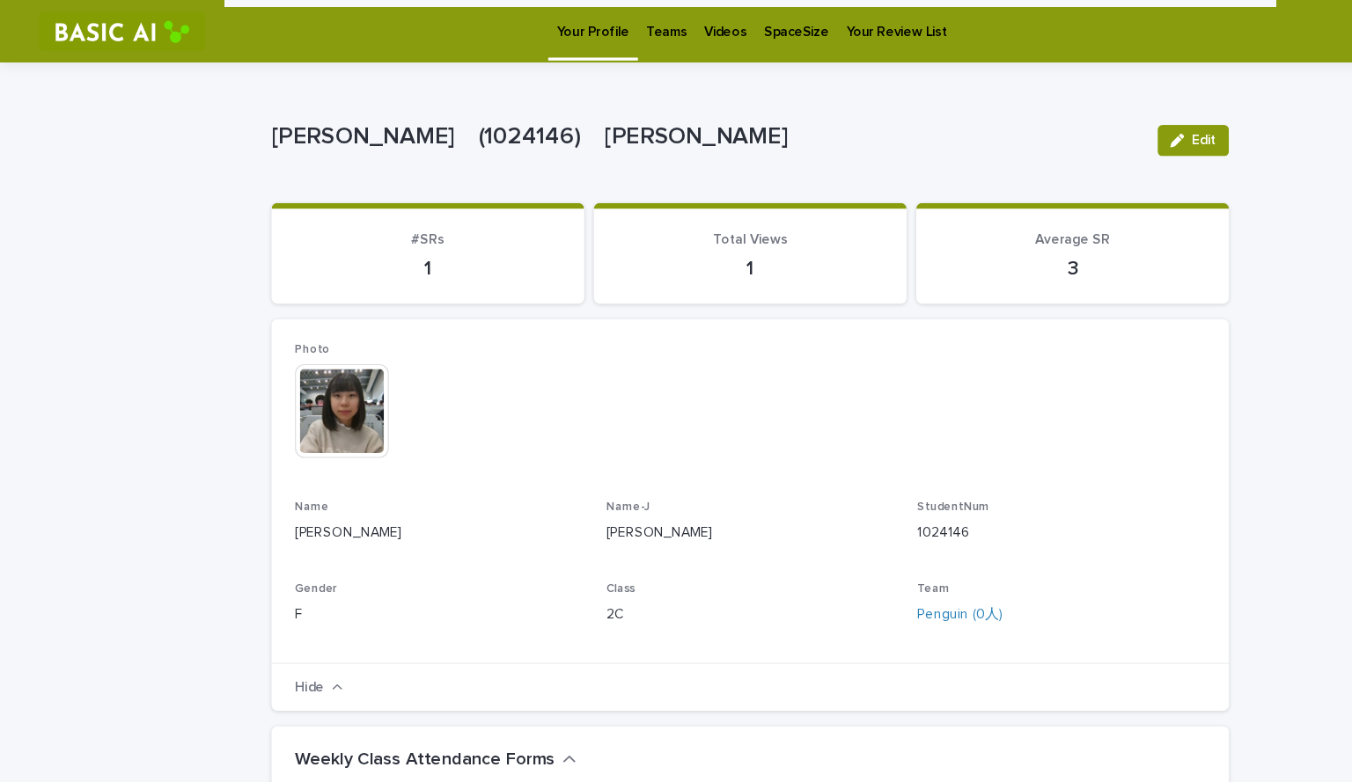
scroll to position [1, 0]
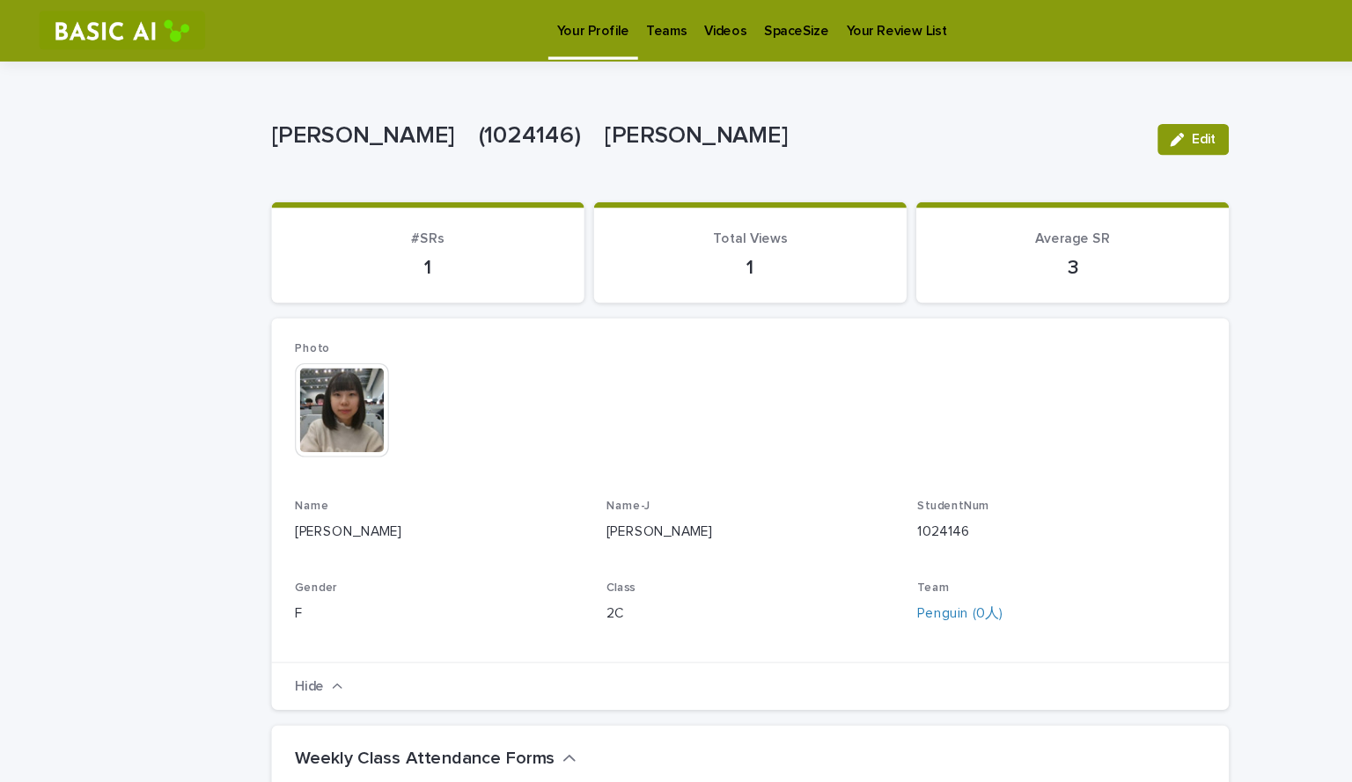
click at [592, 39] on link "Teams" at bounding box center [601, 26] width 52 height 55
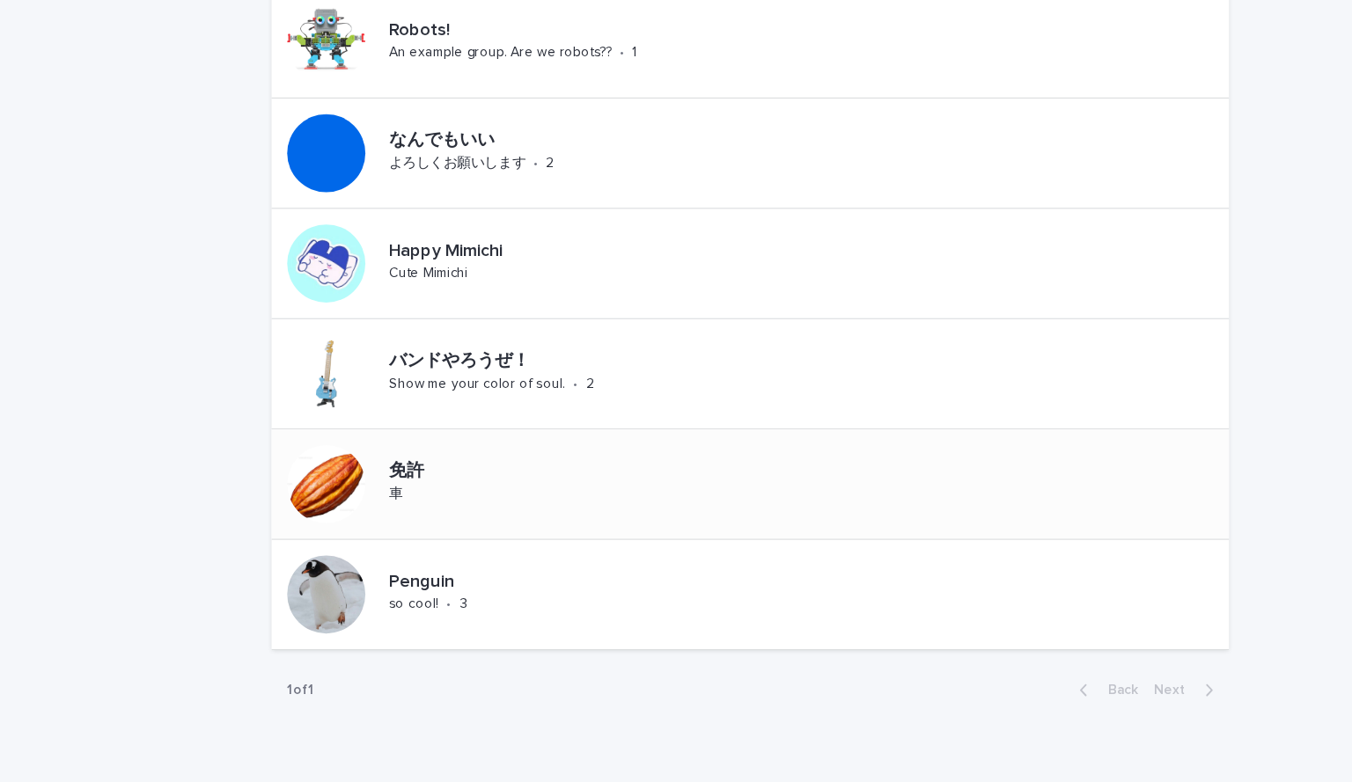
scroll to position [150, 0]
click at [281, 551] on div at bounding box center [294, 537] width 70 height 70
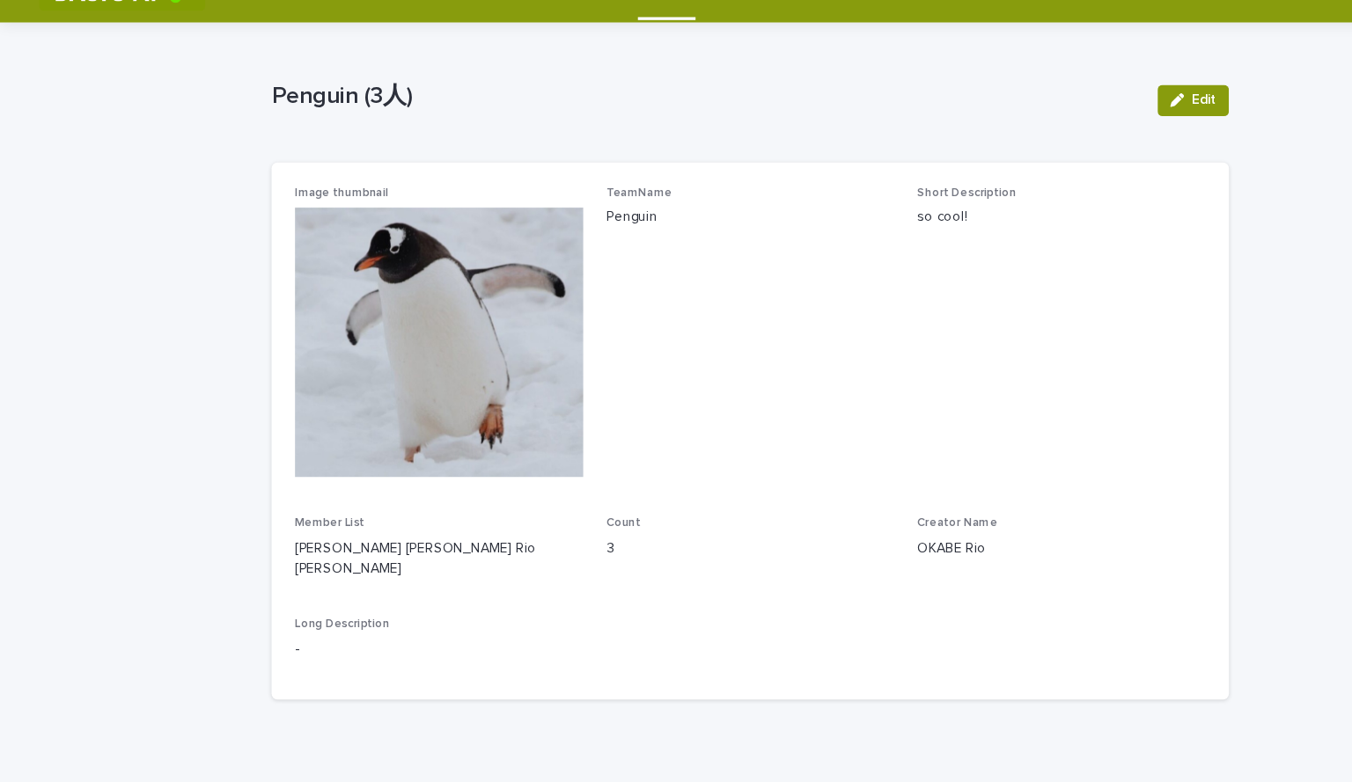
scroll to position [55, 0]
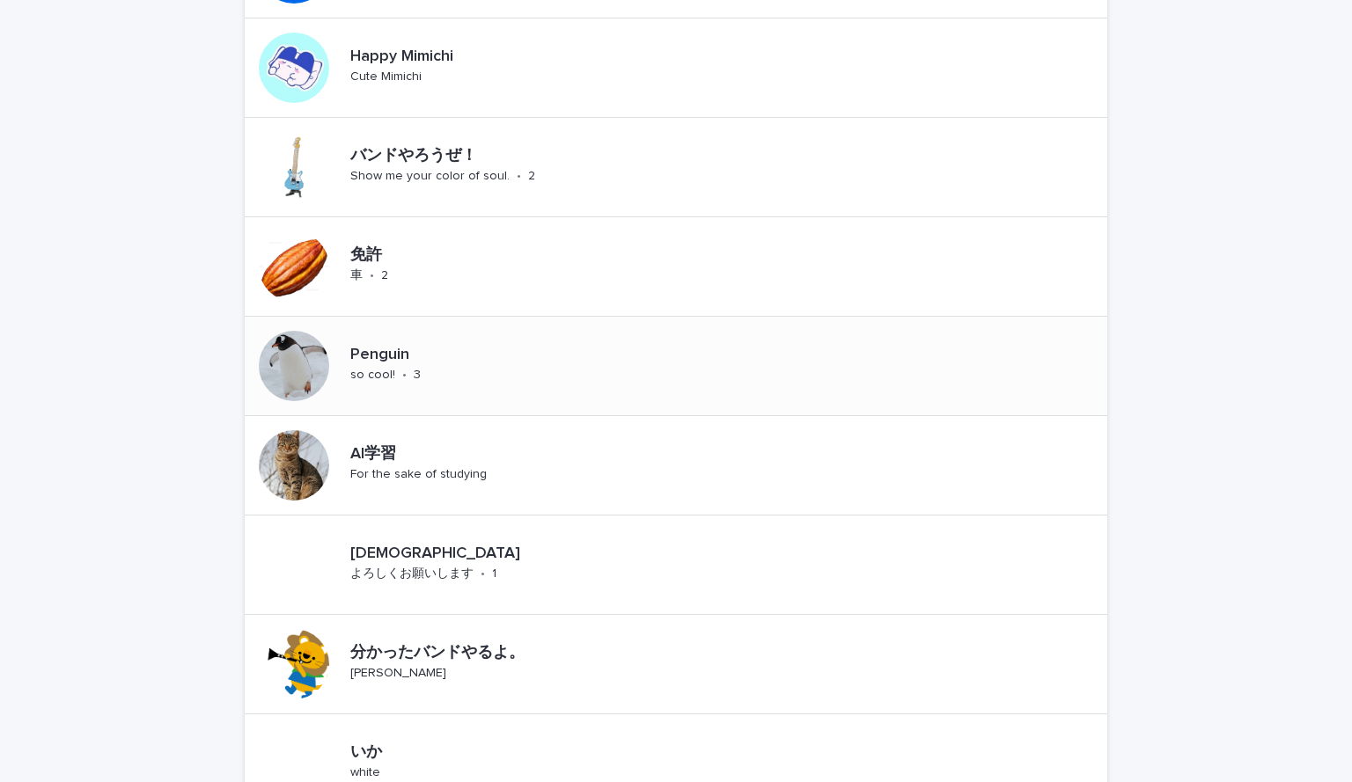
scroll to position [847, 0]
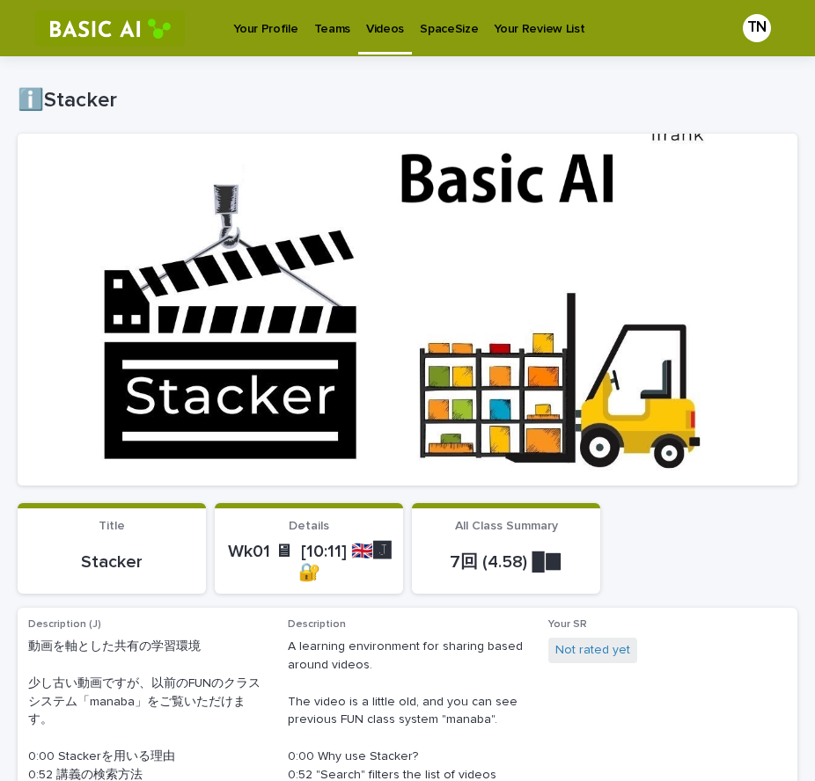
click at [375, 28] on p "Videos" at bounding box center [385, 18] width 38 height 37
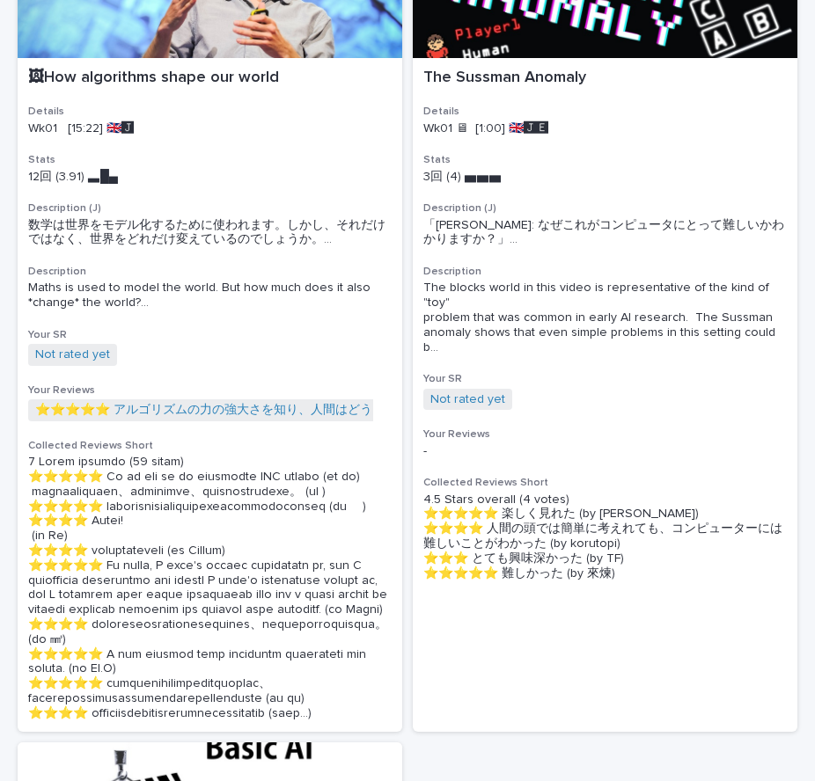
scroll to position [238, 0]
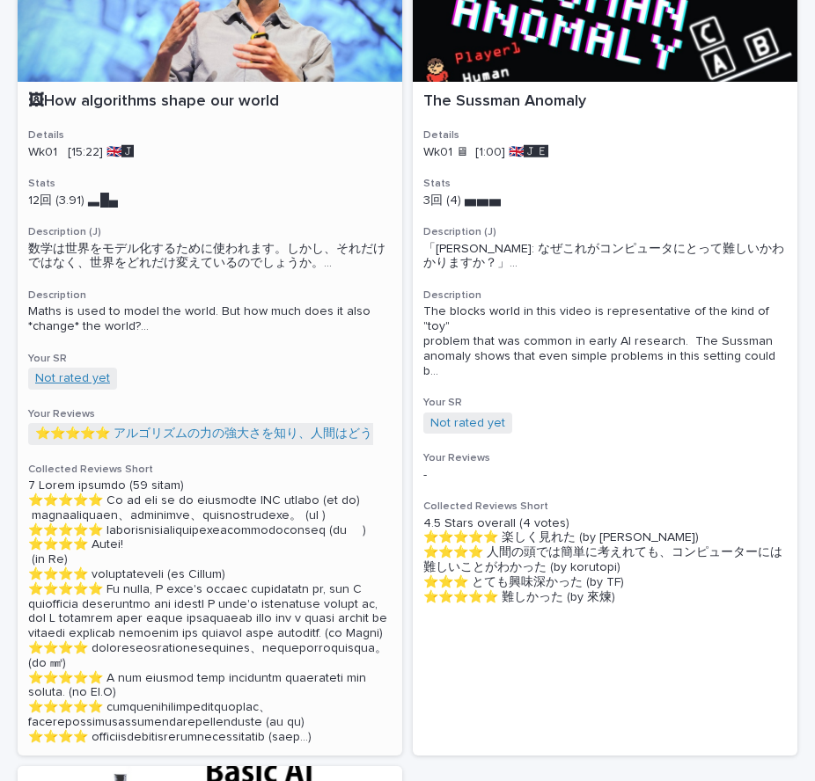
click at [102, 386] on link "Not rated yet" at bounding box center [72, 378] width 75 height 15
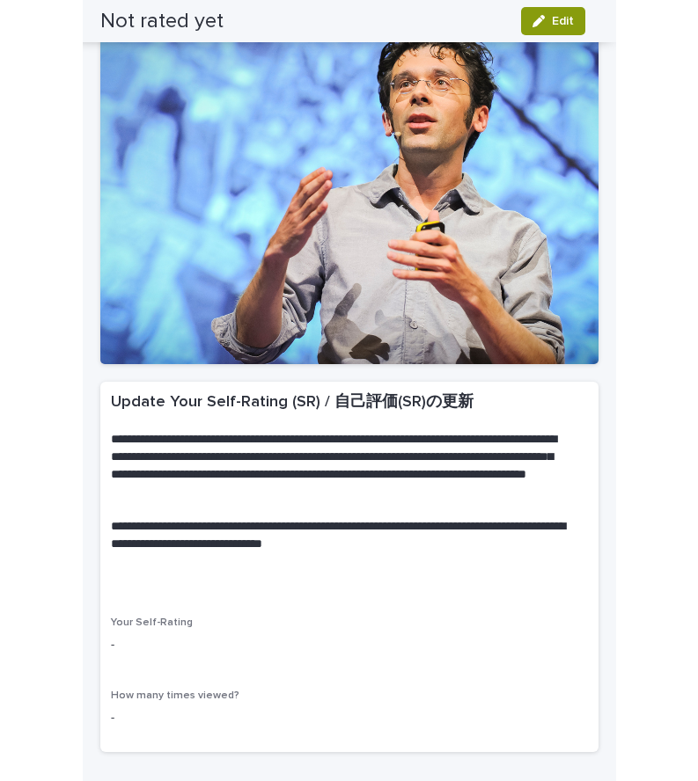
scroll to position [167, 0]
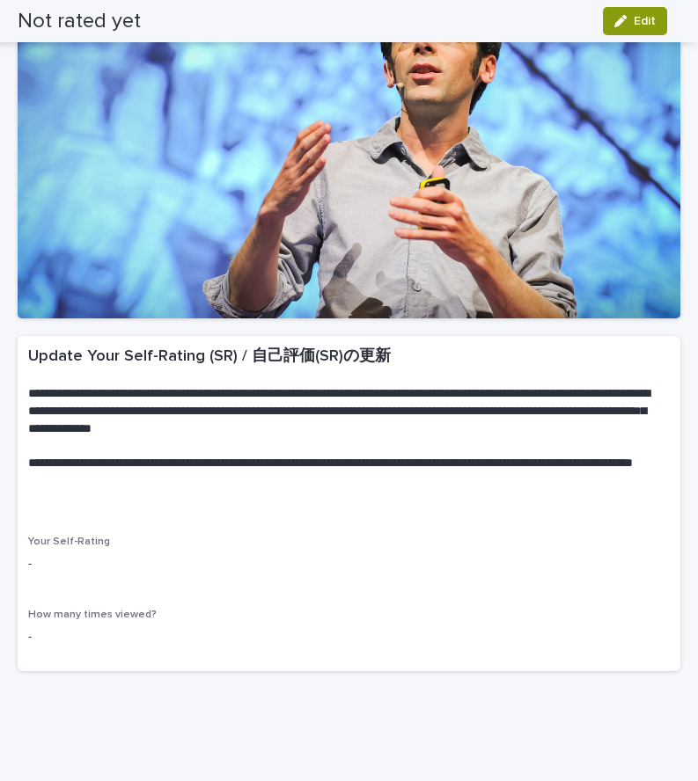
click at [91, 686] on div "**********" at bounding box center [349, 309] width 680 height 840
click at [629, 22] on div "button" at bounding box center [623, 21] width 19 height 12
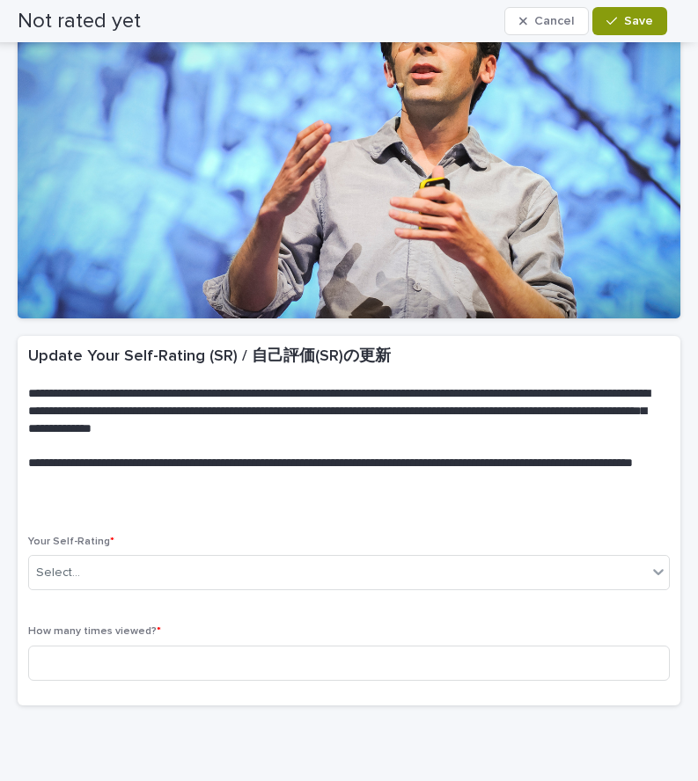
scroll to position [184, 0]
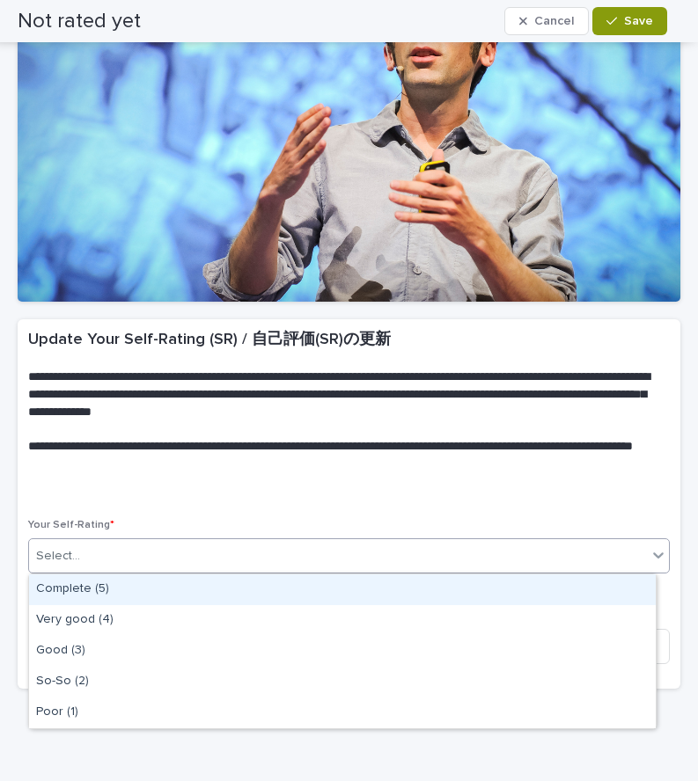
click at [234, 540] on div "Select..." at bounding box center [349, 556] width 642 height 35
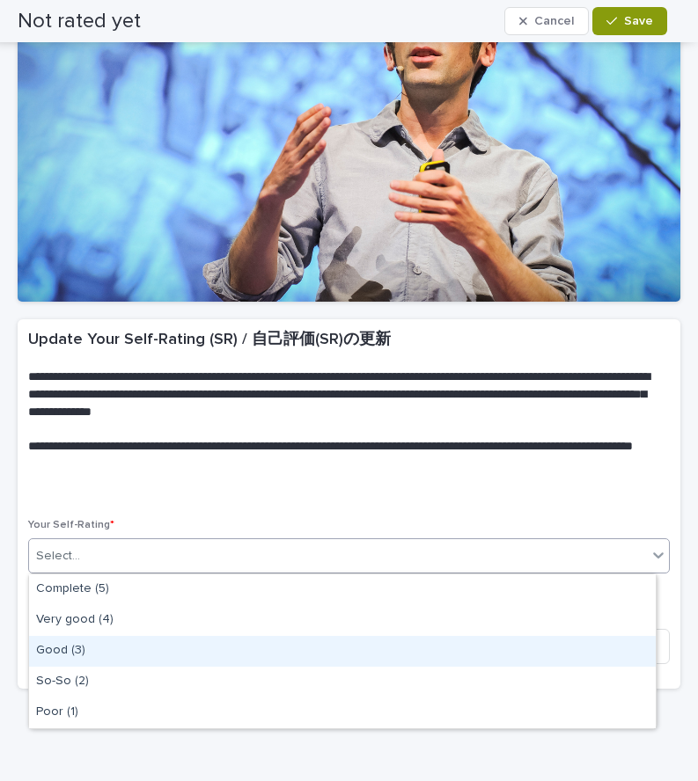
click at [189, 652] on div "Good (3)" at bounding box center [342, 651] width 627 height 31
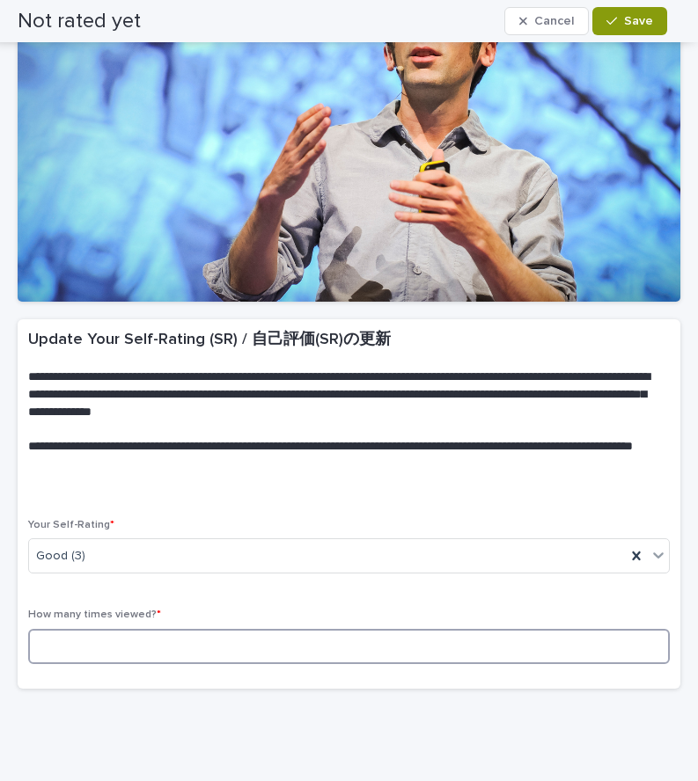
click at [189, 652] on input at bounding box center [349, 646] width 642 height 35
type input "*"
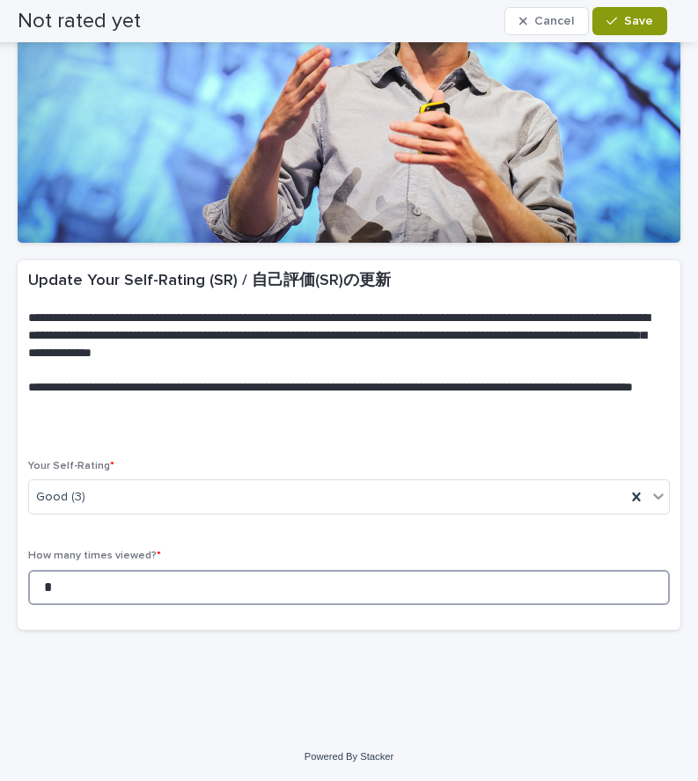
scroll to position [0, 0]
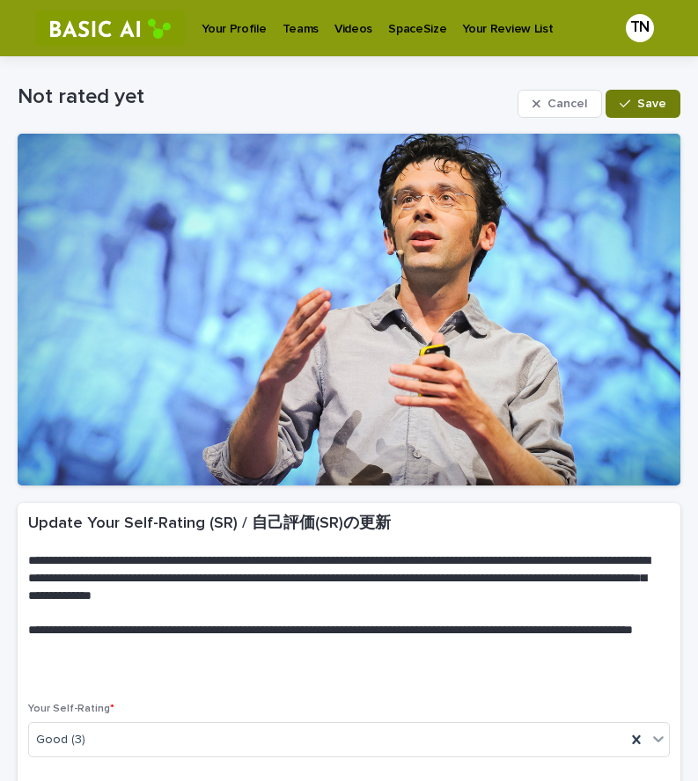
click at [637, 101] on span "Save" at bounding box center [651, 104] width 29 height 12
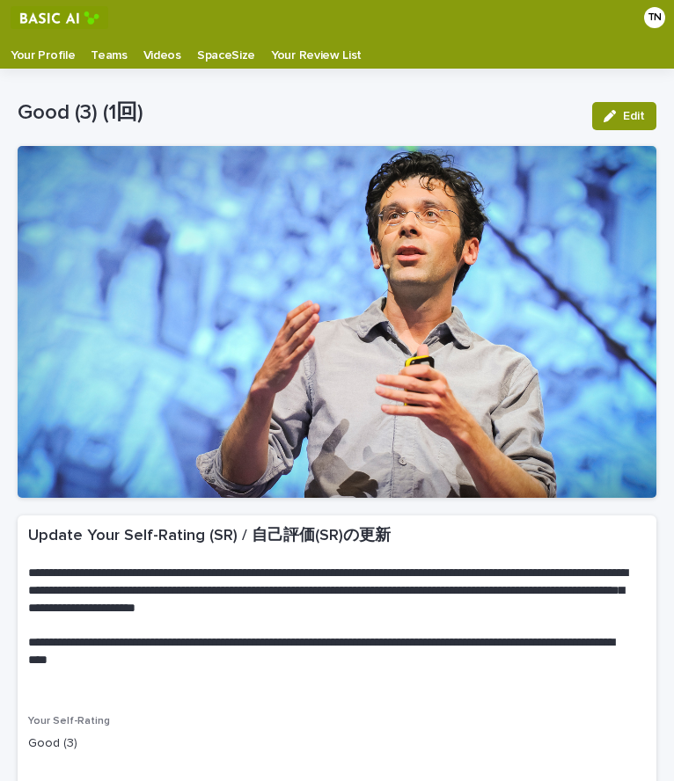
click at [35, 22] on img at bounding box center [60, 17] width 98 height 23
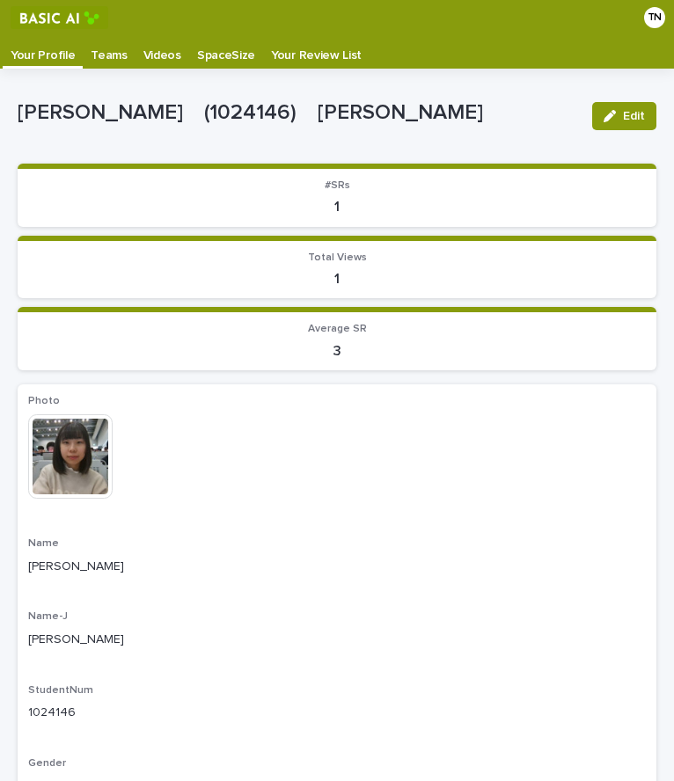
click at [157, 62] on p "Videos" at bounding box center [162, 49] width 38 height 28
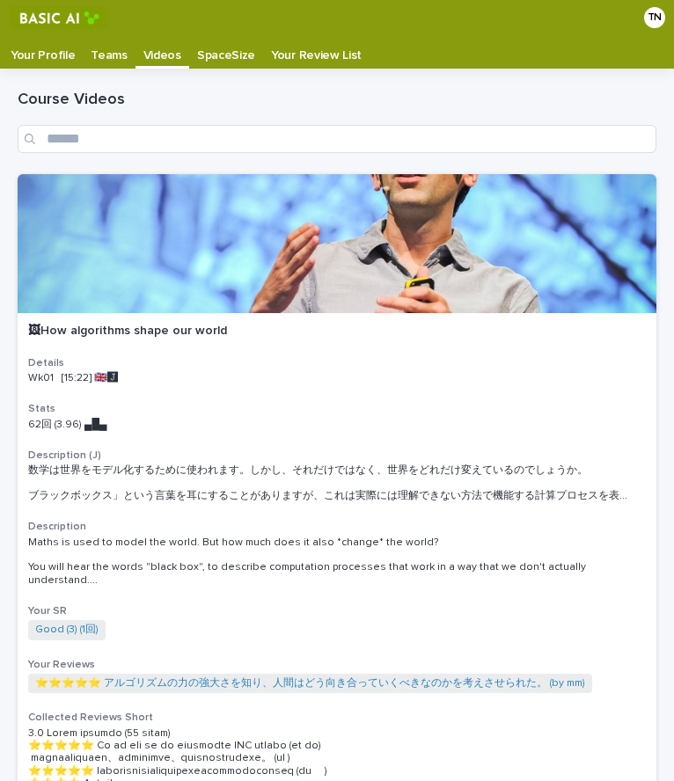
click at [152, 59] on p "Videos" at bounding box center [162, 49] width 38 height 28
click at [230, 182] on div at bounding box center [337, 243] width 639 height 139
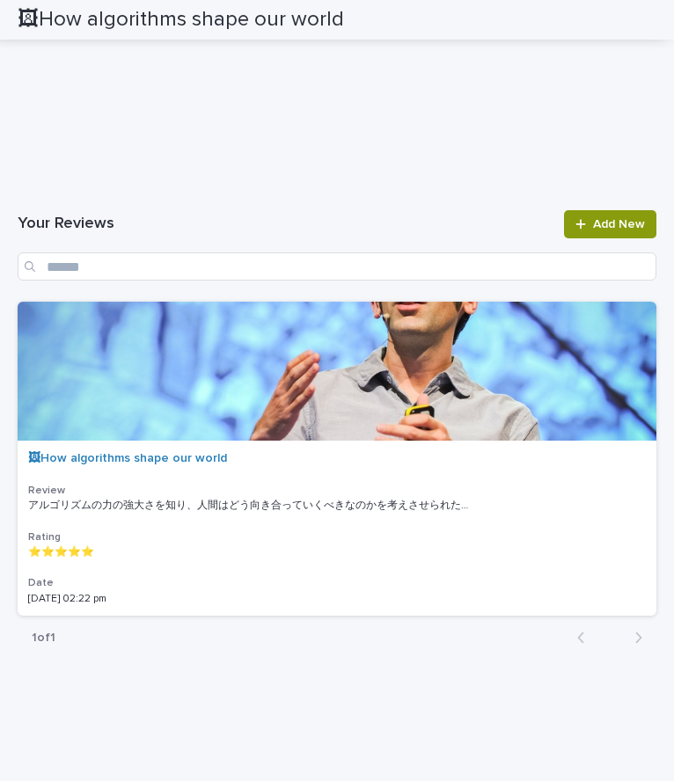
scroll to position [3937, 0]
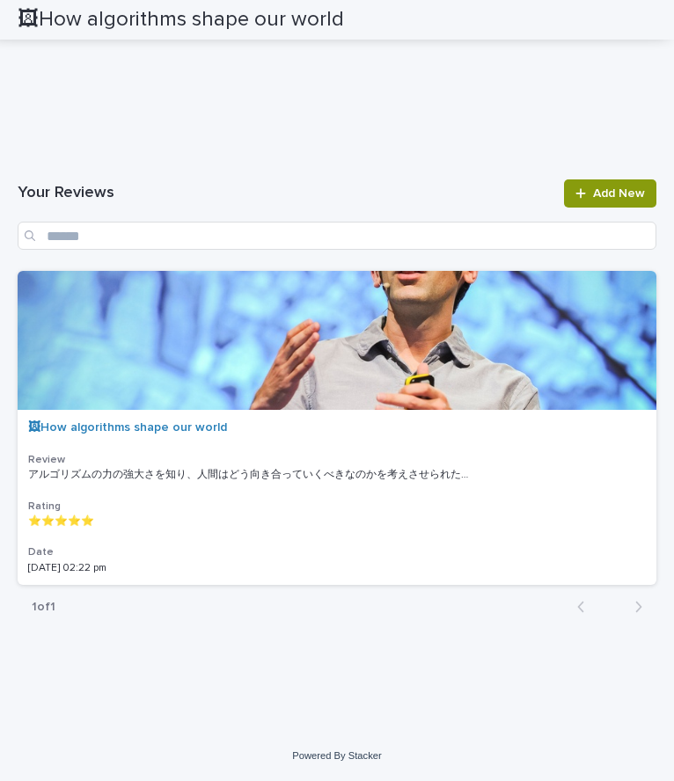
click at [216, 204] on h1 "Your Reviews" at bounding box center [286, 193] width 536 height 21
click at [373, 250] on div "Your Reviews Add New" at bounding box center [337, 215] width 639 height 70
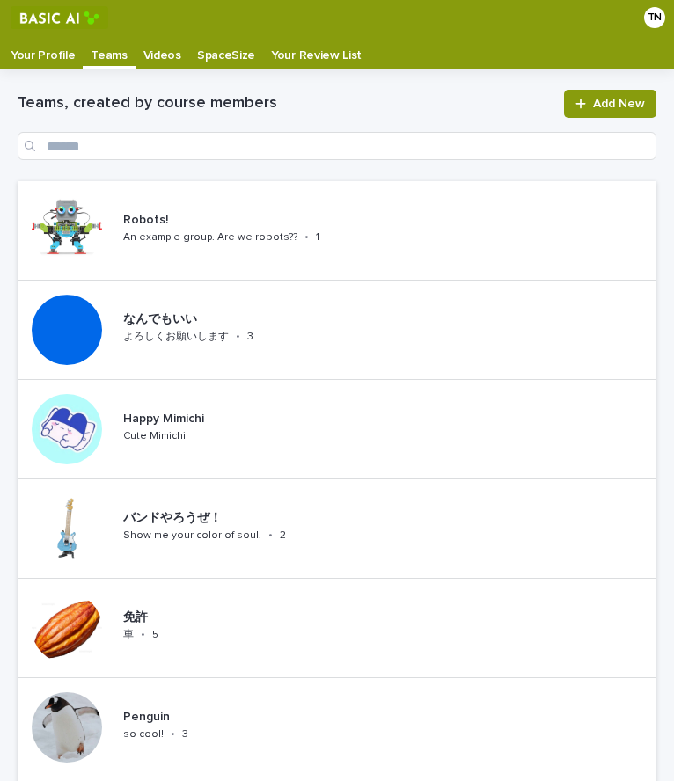
scroll to position [35, 0]
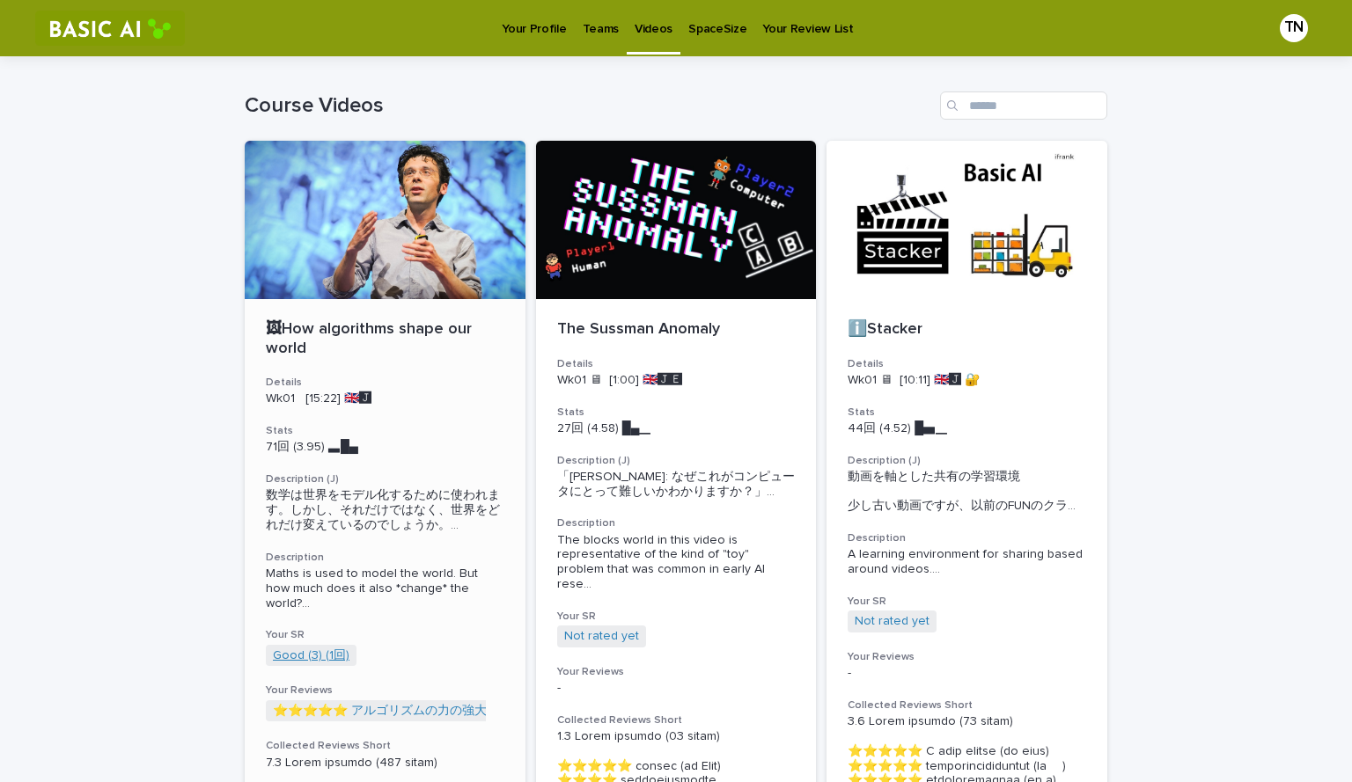
click at [305, 656] on link "Good (3) (1回)" at bounding box center [311, 656] width 77 height 15
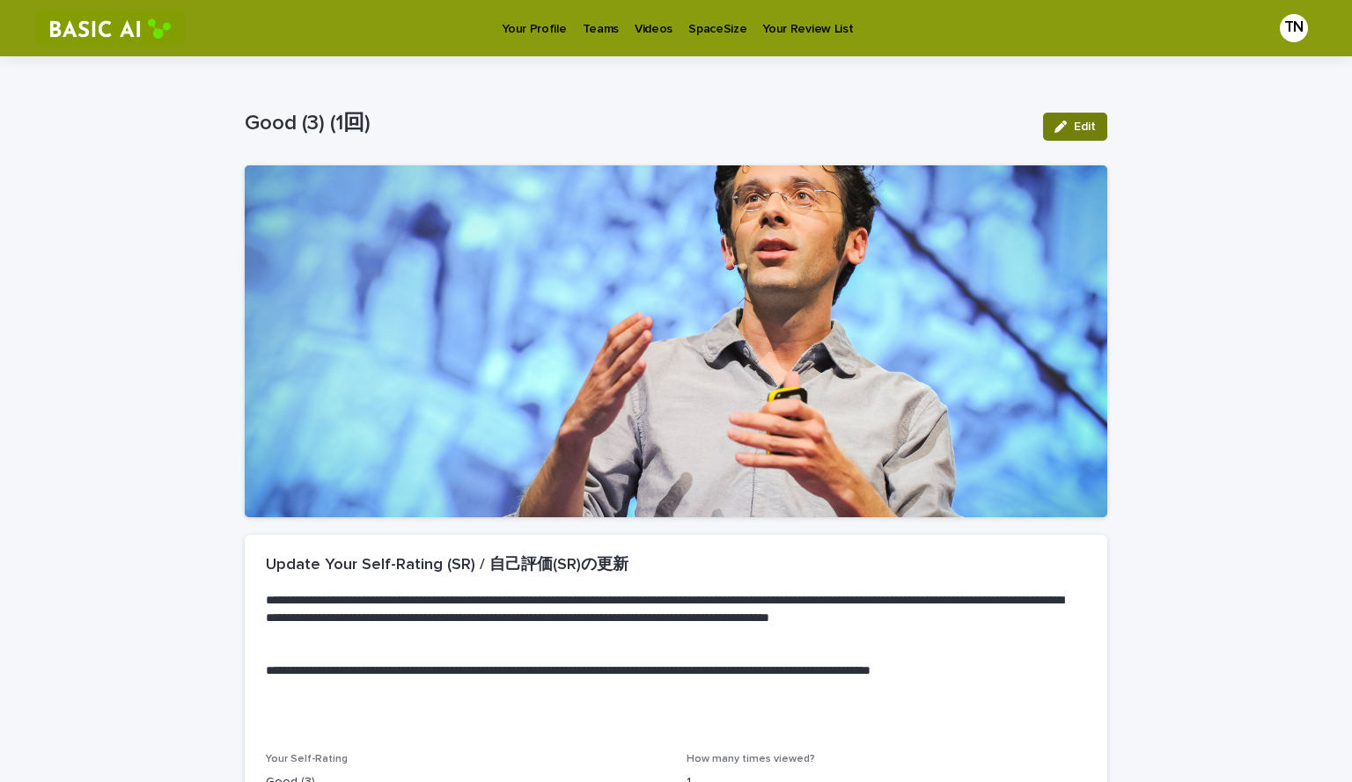
click at [1088, 113] on button "Edit" at bounding box center [1075, 127] width 64 height 28
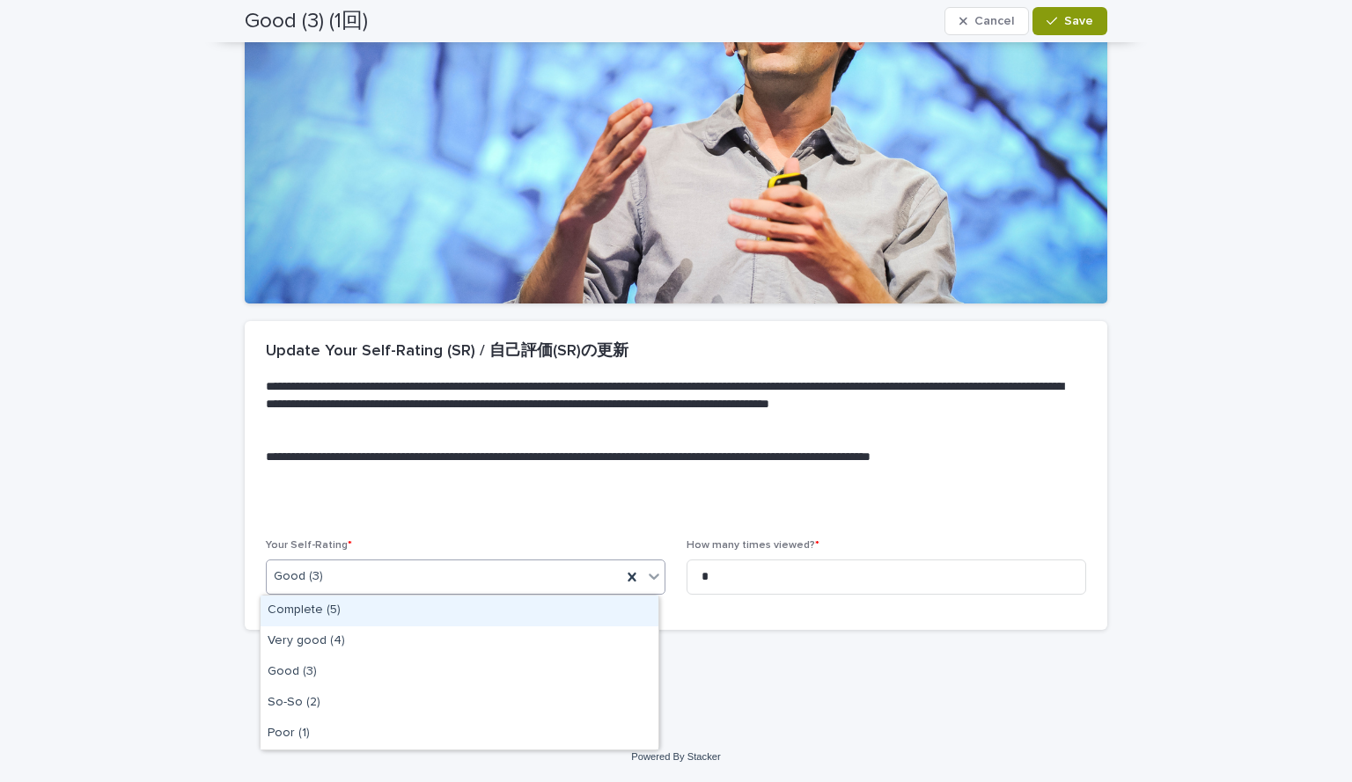
click at [375, 579] on div "Good (3)" at bounding box center [444, 576] width 355 height 29
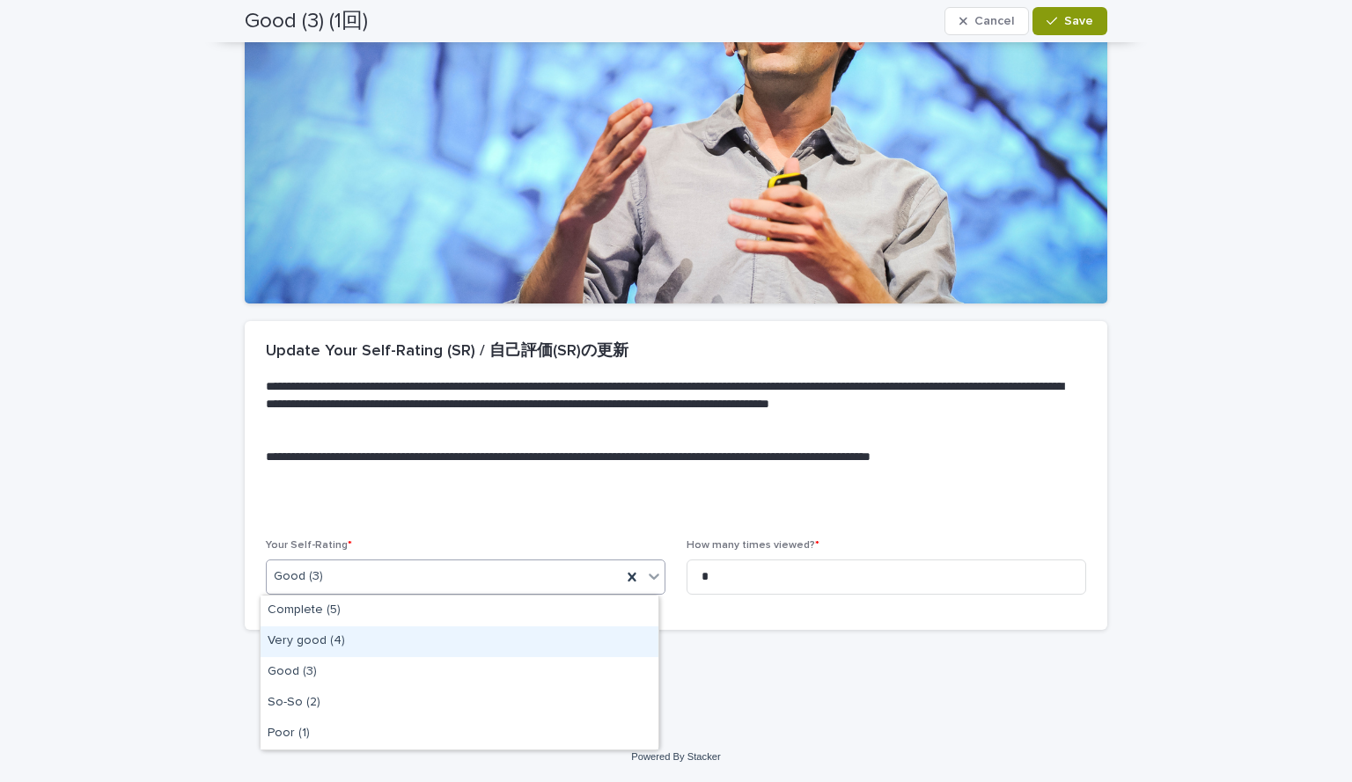
click at [361, 643] on div "Very good (4)" at bounding box center [459, 642] width 398 height 31
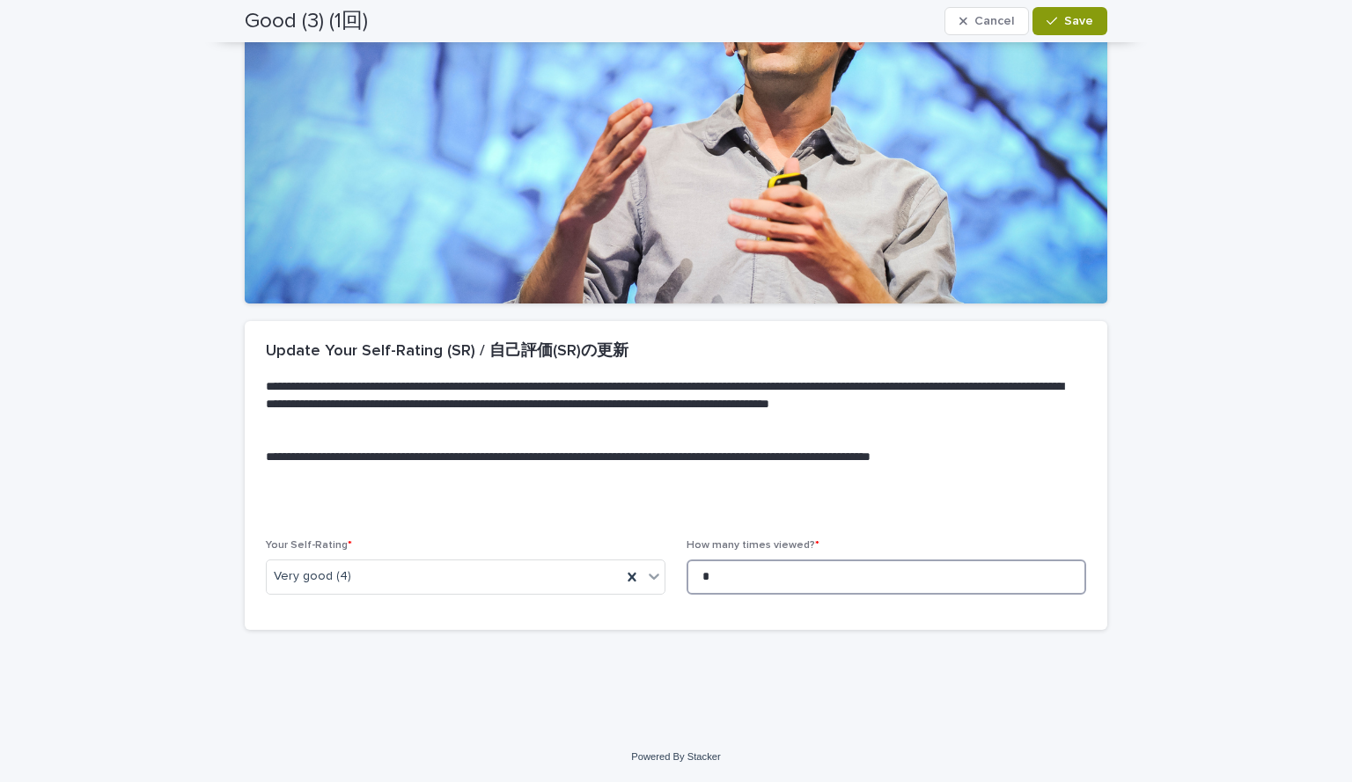
click at [744, 571] on input "*" at bounding box center [886, 577] width 400 height 35
type input "*"
click at [1058, 21] on div "button" at bounding box center [1055, 21] width 18 height 12
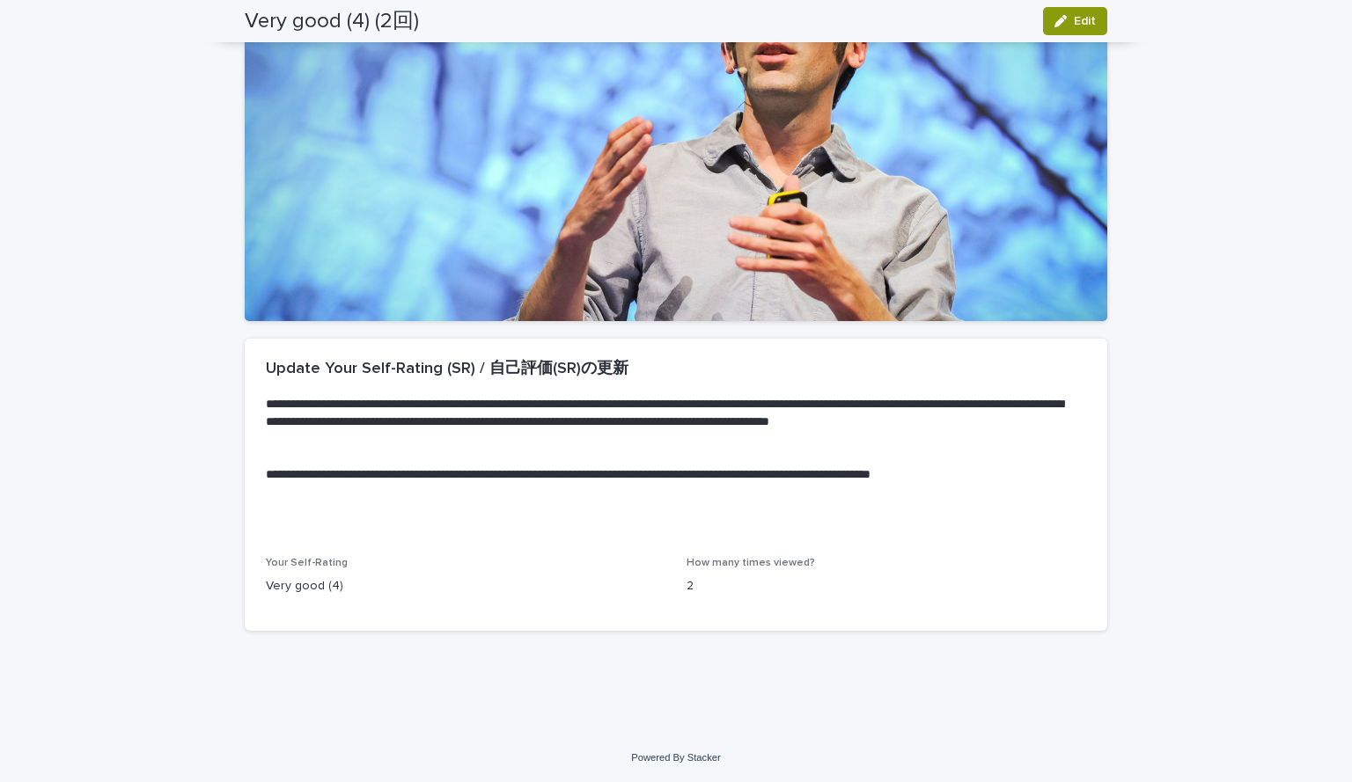
scroll to position [0, 0]
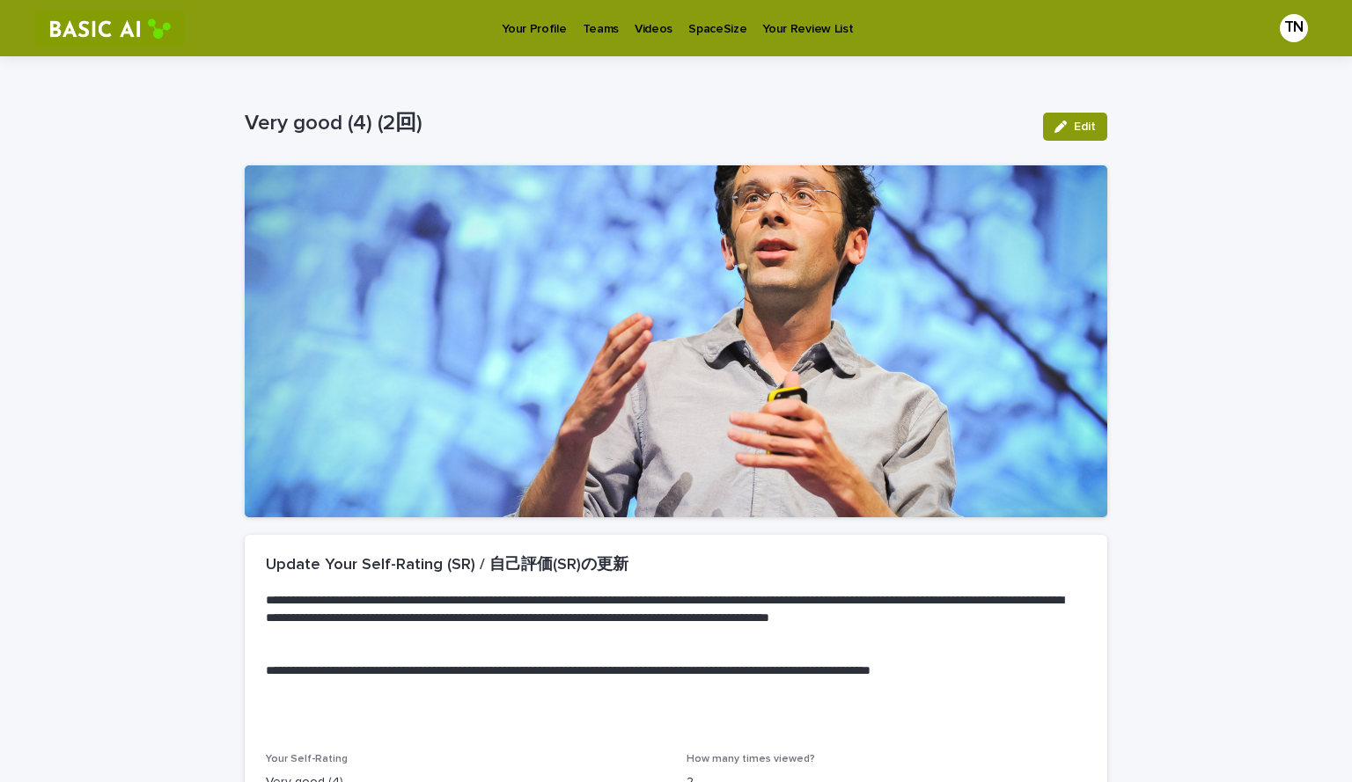
click at [634, 30] on p "Videos" at bounding box center [653, 18] width 38 height 37
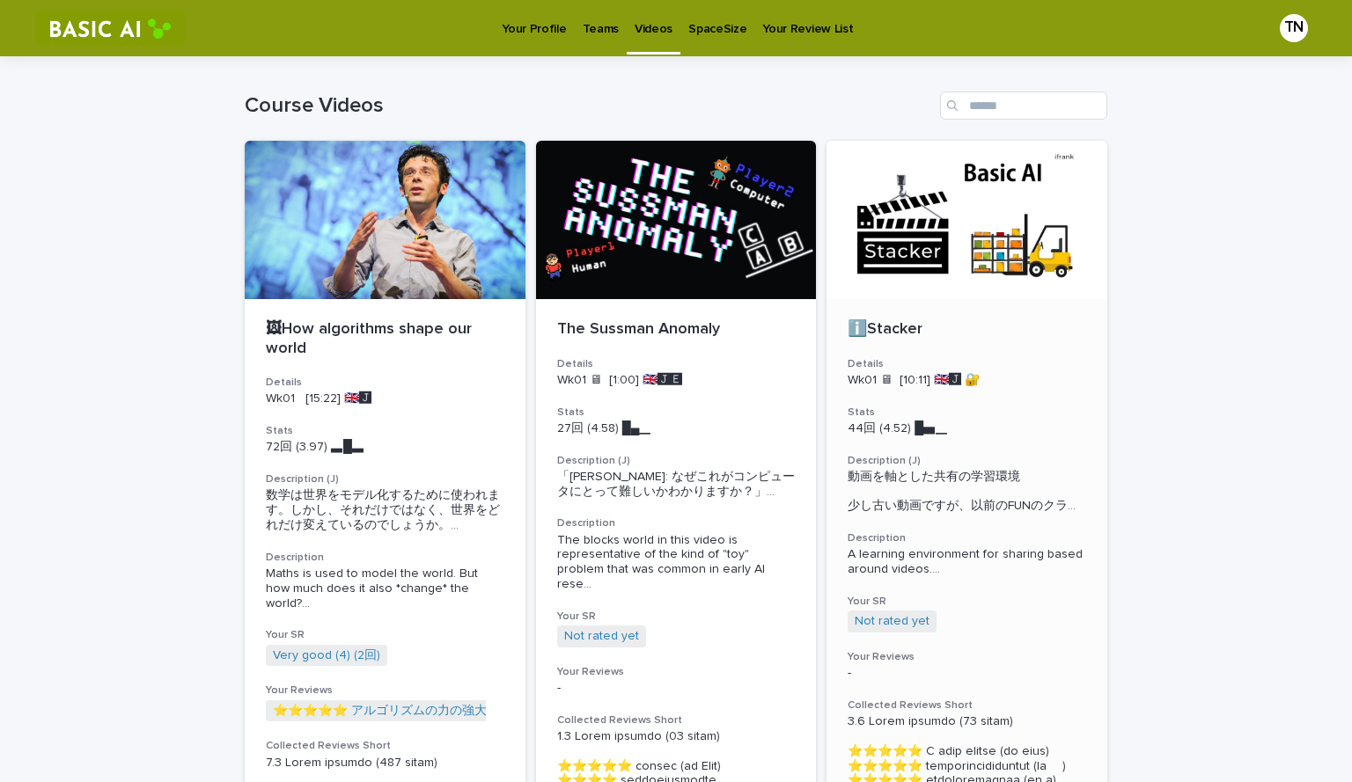
click at [968, 337] on p "ℹ️Stacker" at bounding box center [966, 329] width 238 height 19
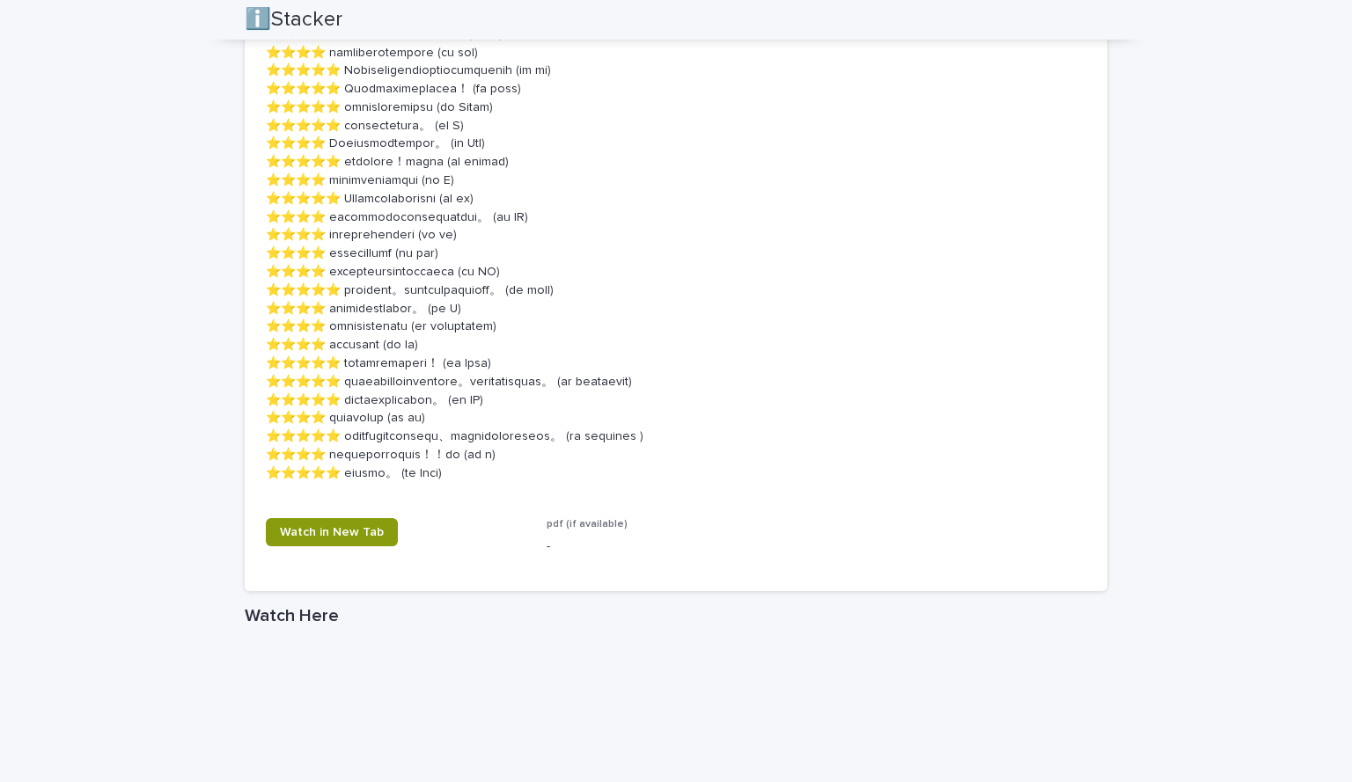
scroll to position [2321, 0]
click at [336, 534] on span "Watch in New Tab" at bounding box center [332, 531] width 104 height 12
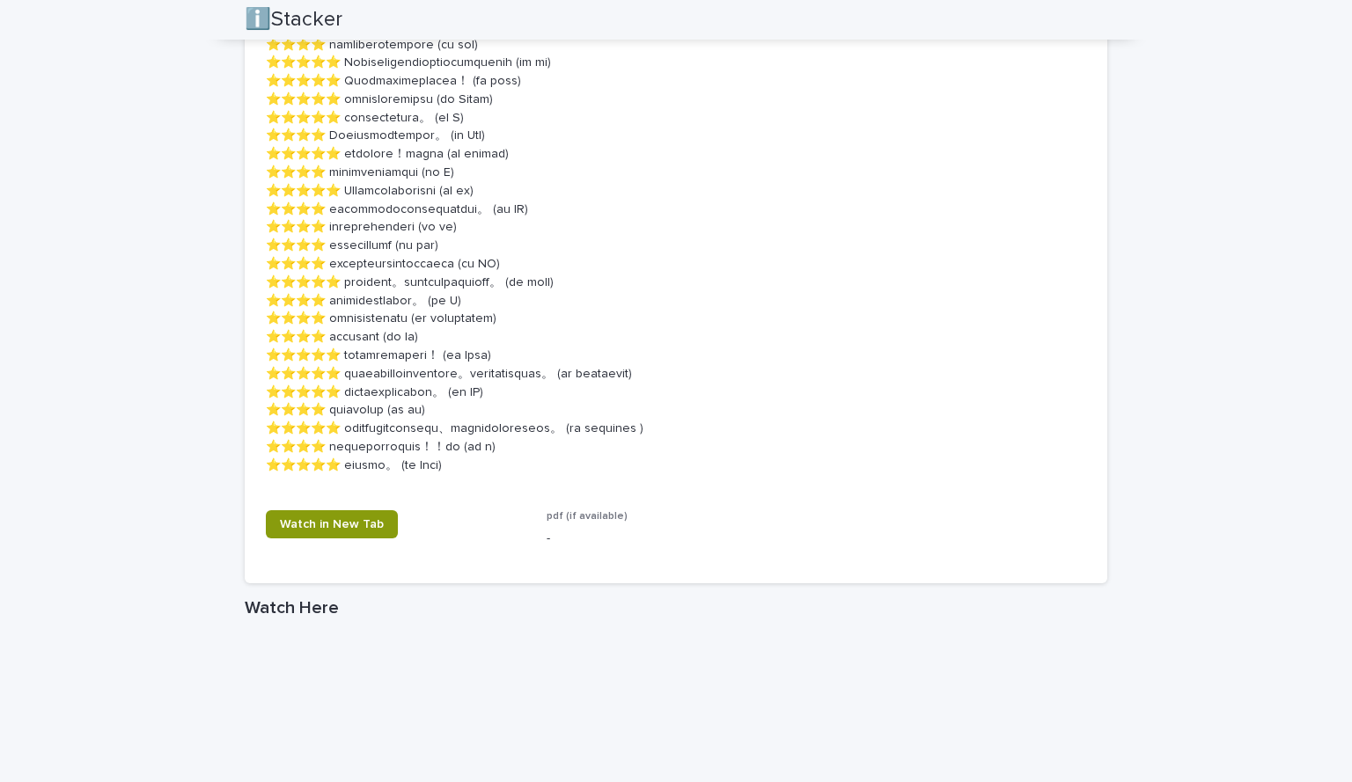
scroll to position [3094, 0]
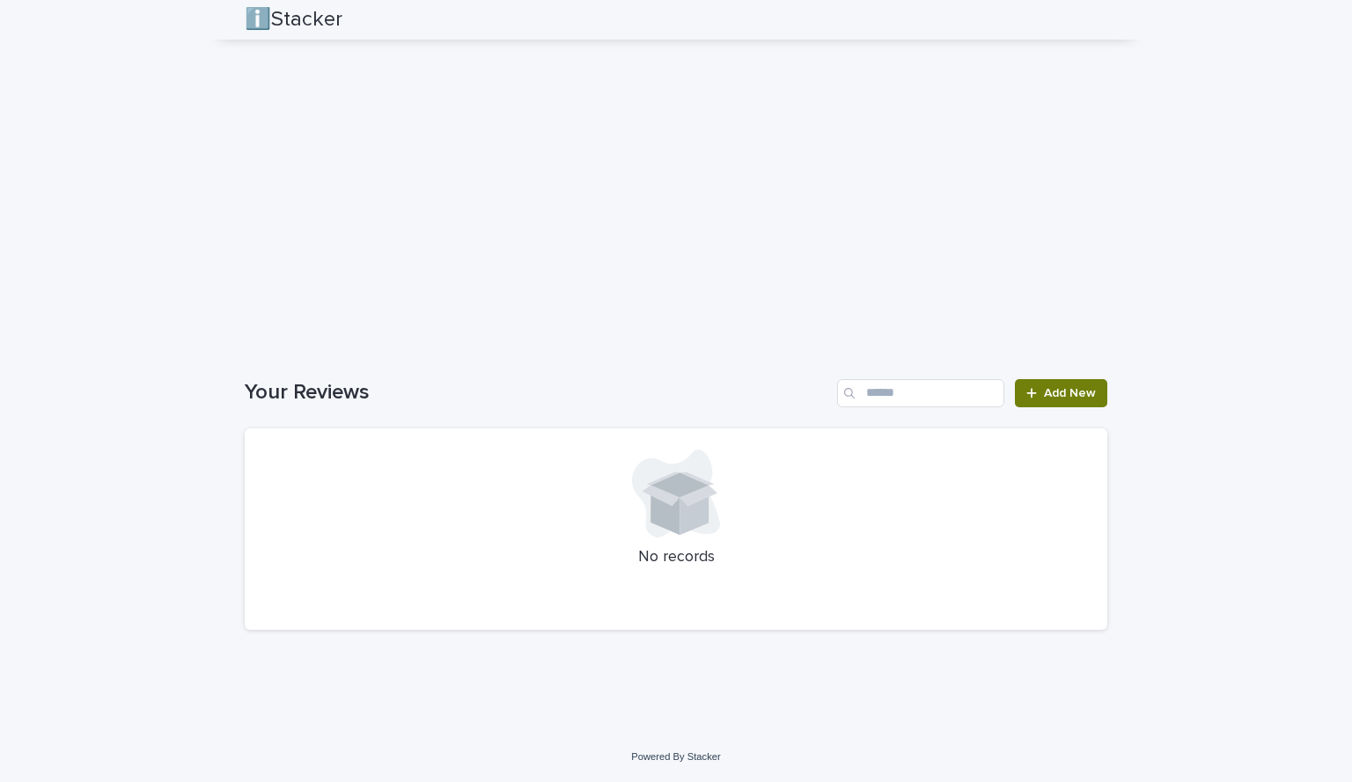
click at [1073, 397] on span "Add New" at bounding box center [1070, 393] width 52 height 12
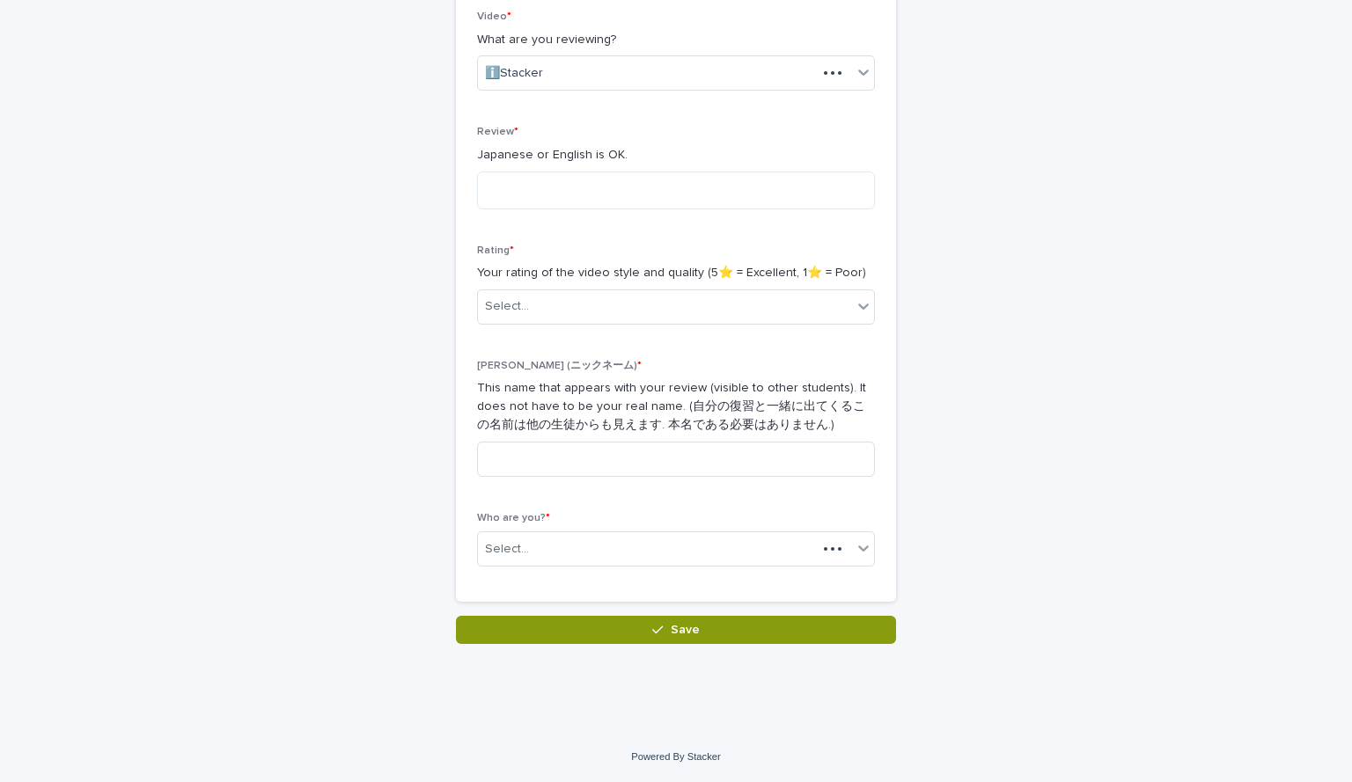
scroll to position [307, 0]
click at [559, 180] on textarea at bounding box center [676, 191] width 398 height 38
type textarea "*"
type textarea "**********"
click at [546, 310] on div "Select..." at bounding box center [665, 306] width 374 height 29
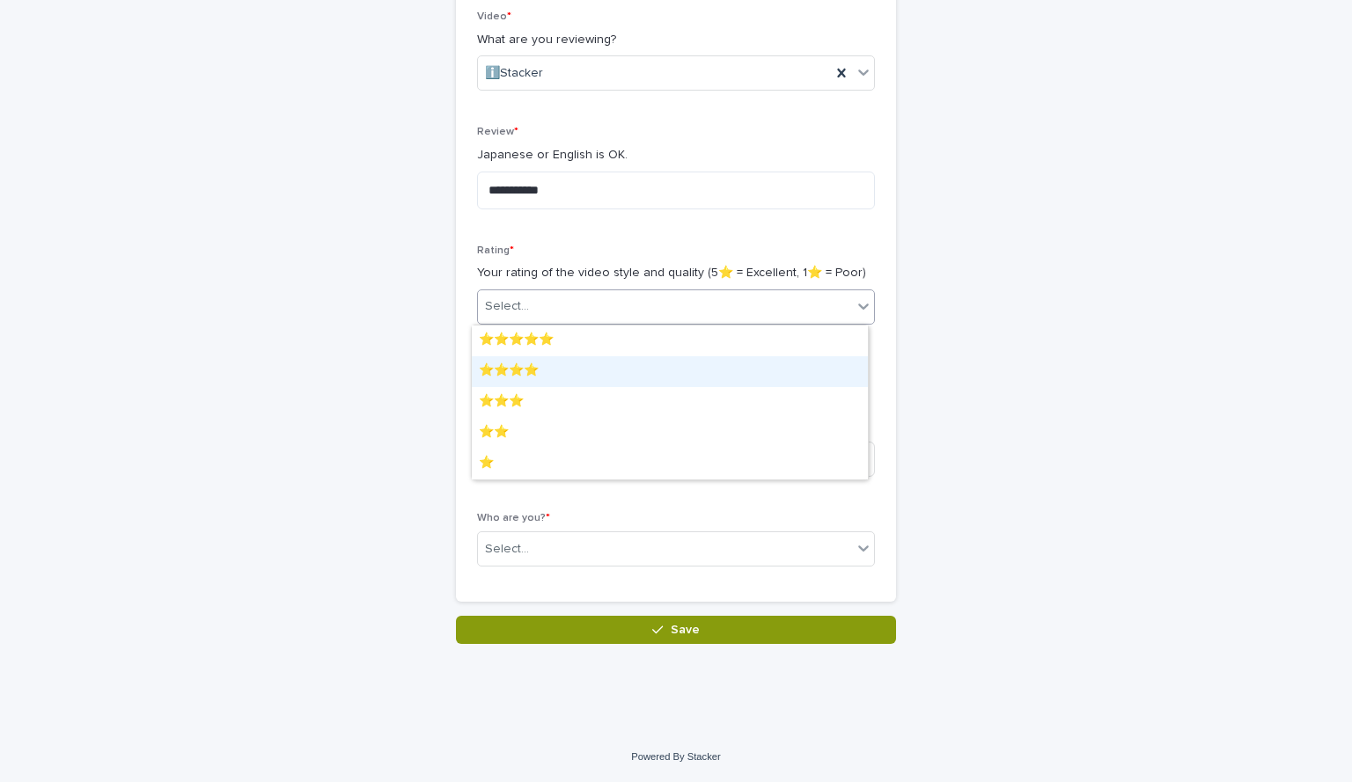
click at [542, 363] on div "⭐️⭐️⭐️⭐️" at bounding box center [670, 371] width 396 height 31
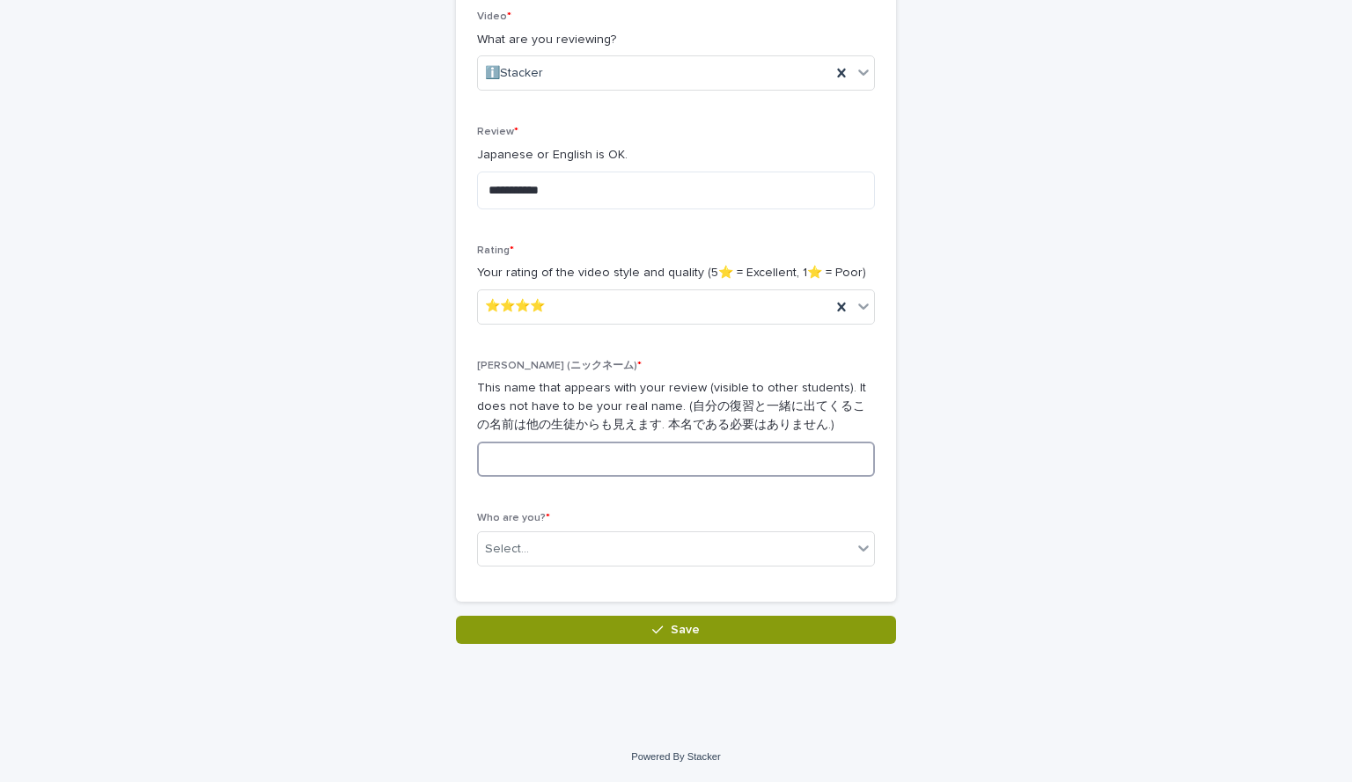
click at [552, 466] on input at bounding box center [676, 459] width 398 height 35
type input "*"
click at [606, 524] on div "Who are you? * Select..." at bounding box center [676, 546] width 398 height 69
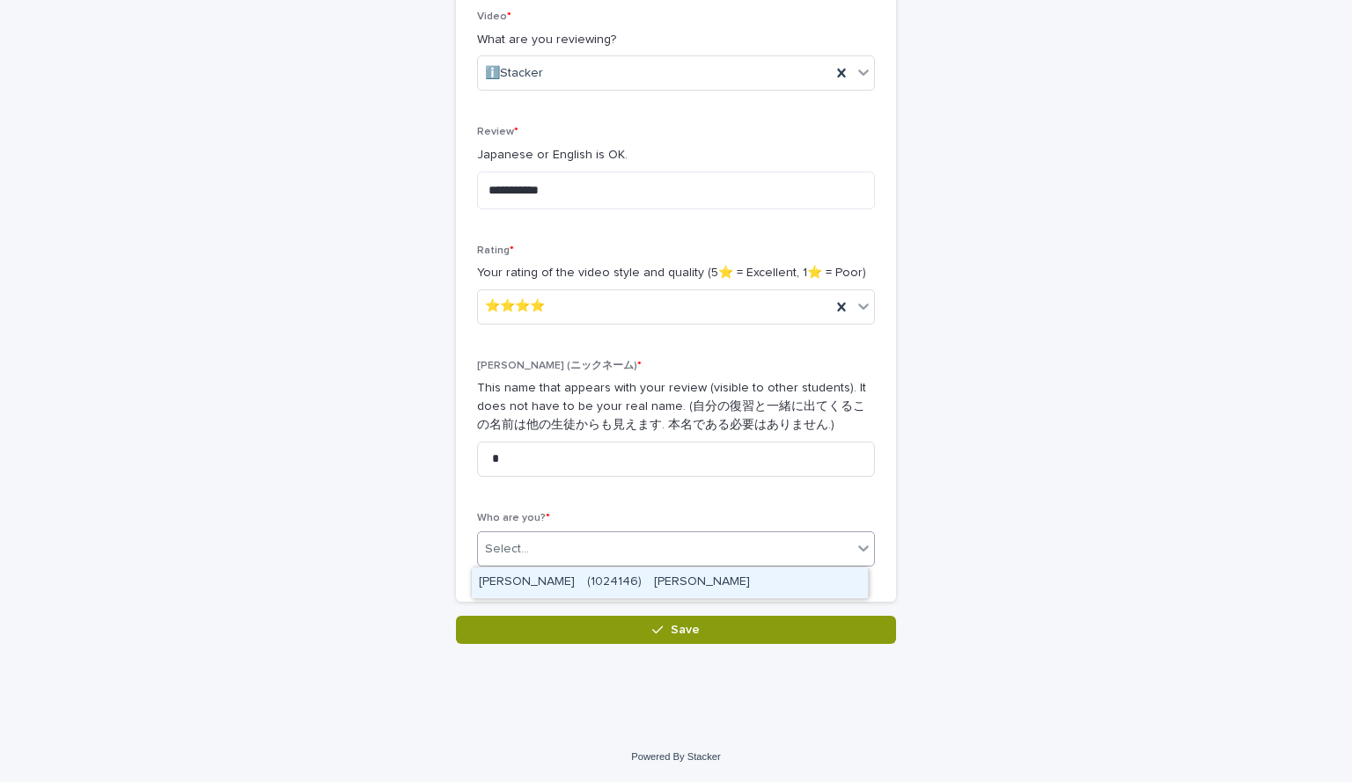
click at [600, 542] on div "Select..." at bounding box center [665, 549] width 374 height 29
click at [594, 574] on div "[PERSON_NAME]　(1024146)　[PERSON_NAME]" at bounding box center [670, 583] width 396 height 31
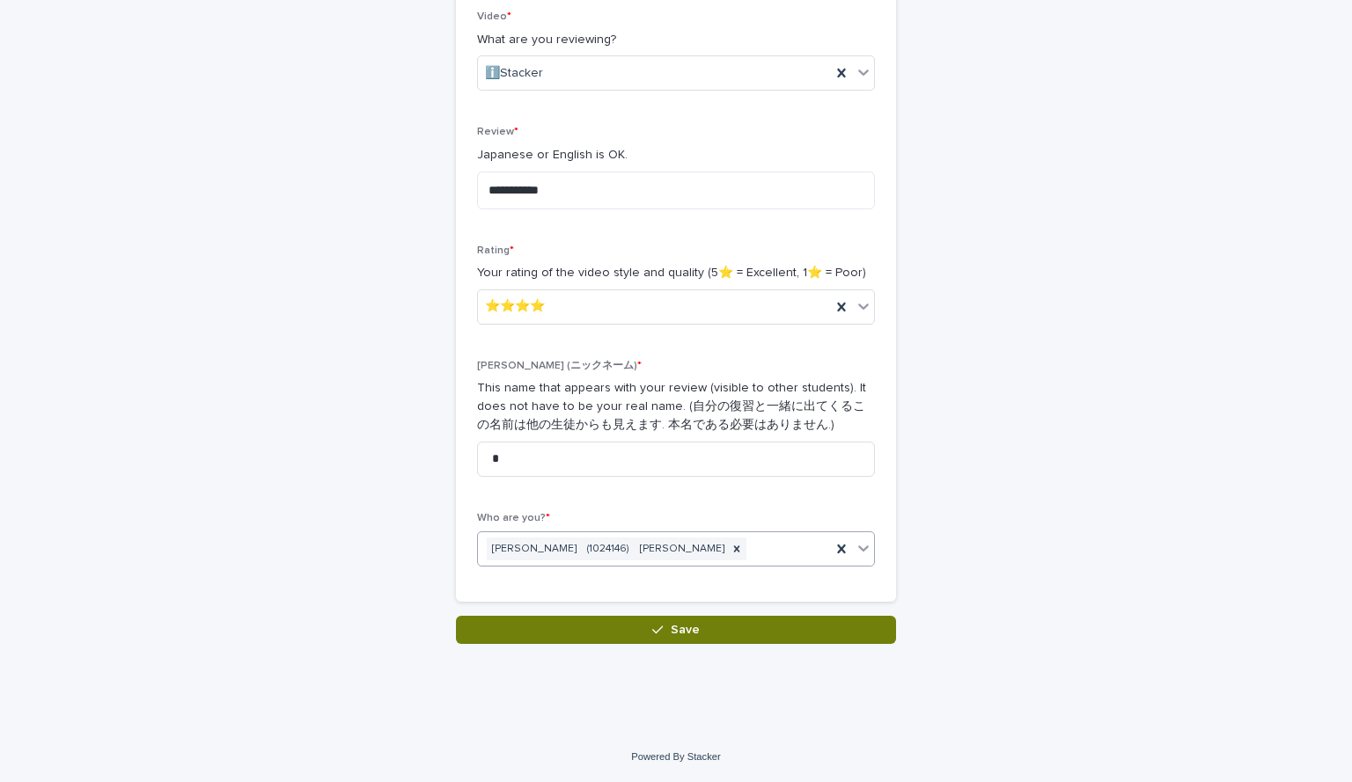
click at [599, 643] on button "Save" at bounding box center [676, 630] width 440 height 28
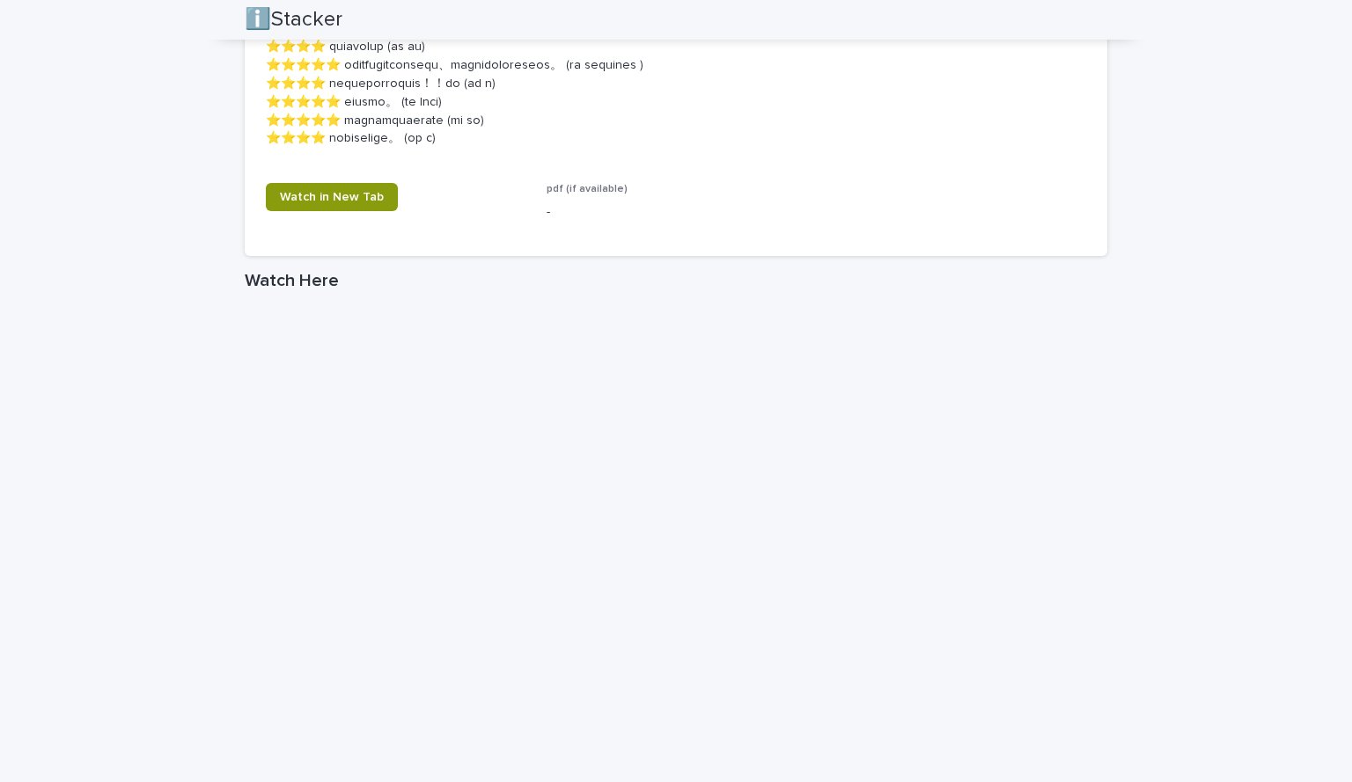
scroll to position [2801, 0]
